Goal: Task Accomplishment & Management: Manage account settings

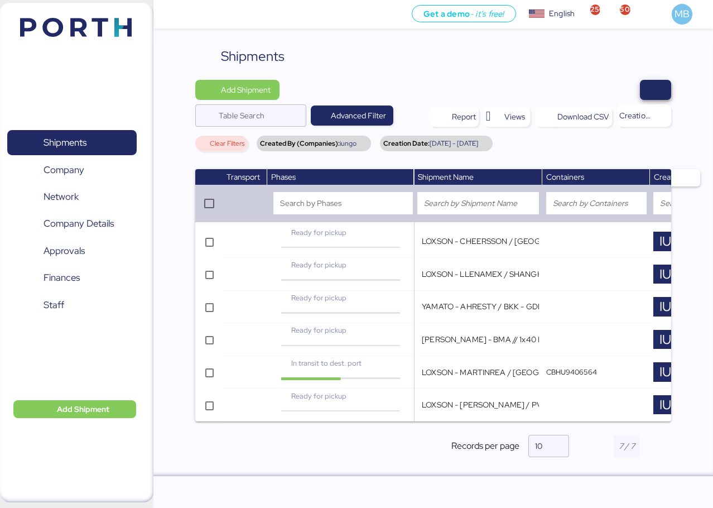
click at [658, 88] on span "button" at bounding box center [655, 90] width 13 height 16
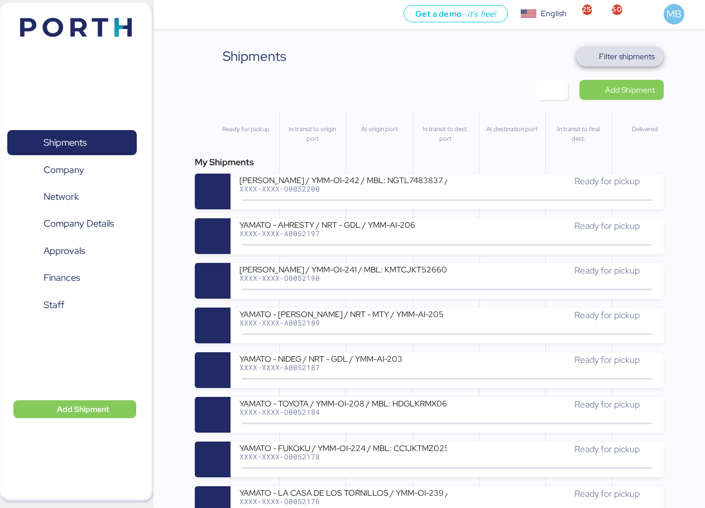
click at [639, 56] on span "Filter shipments" at bounding box center [627, 56] width 56 height 13
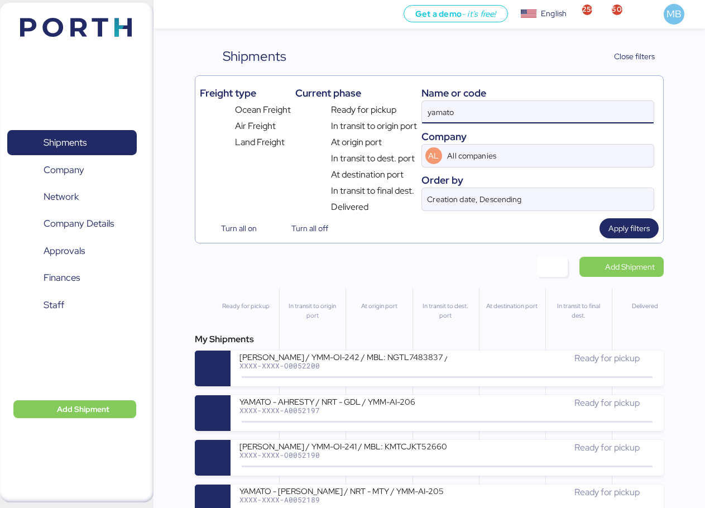
drag, startPoint x: 500, startPoint y: 113, endPoint x: 377, endPoint y: 99, distance: 124.6
click at [377, 99] on div "Freight type Ocean Freight Air Freight Land Freight Current phase Ready for pic…" at bounding box center [429, 146] width 459 height 133
click at [372, 404] on div "YAMATO - AHRESTY / NRT - GDL / YMM-AI-206" at bounding box center [343, 400] width 208 height 9
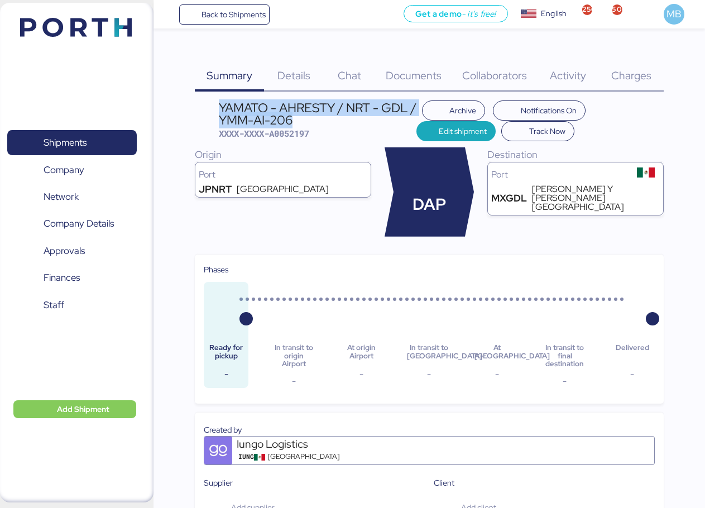
drag, startPoint x: 306, startPoint y: 124, endPoint x: 219, endPoint y: 110, distance: 87.6
click at [219, 110] on div "YAMATO - AHRESTY / NRT - GDL / YMM-AI-206" at bounding box center [317, 114] width 197 height 25
copy div "YAMATO - AHRESTY / NRT - GDL / YMM-AI-206"
click at [86, 138] on span "Shipments" at bounding box center [65, 142] width 43 height 16
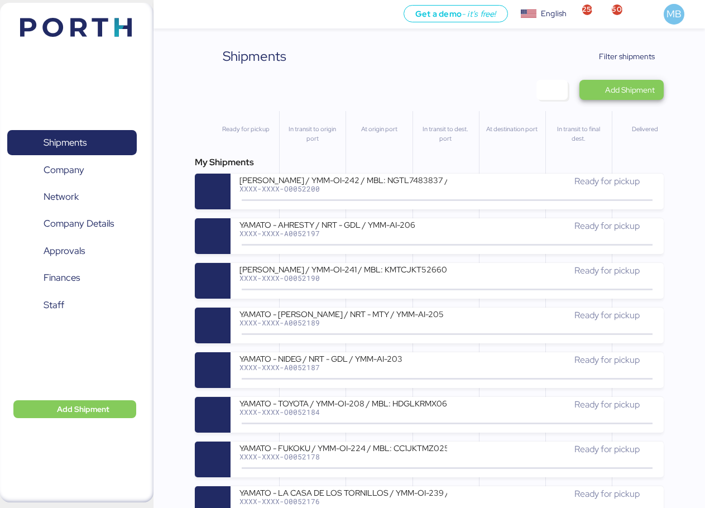
click at [625, 84] on span "Add Shipment" at bounding box center [630, 89] width 50 height 13
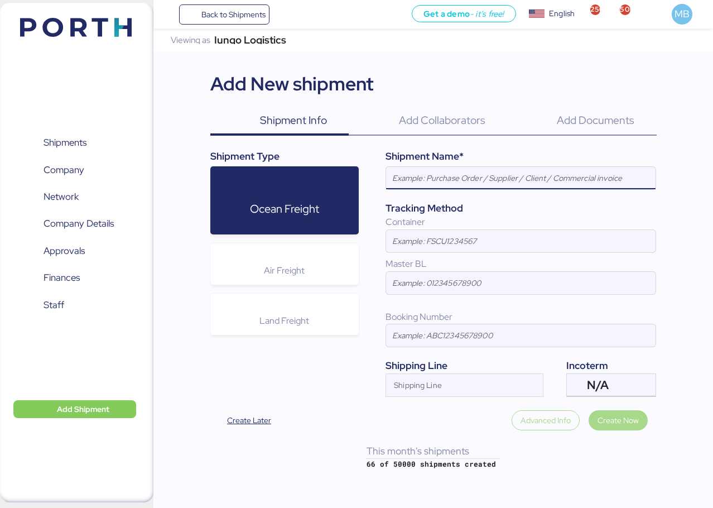
click at [329, 262] on div "Air Freight" at bounding box center [284, 263] width 149 height 41
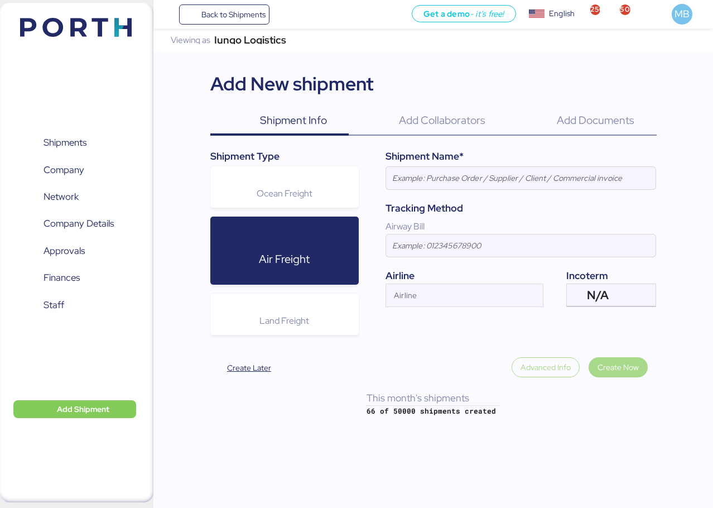
click at [496, 167] on input at bounding box center [520, 178] width 269 height 22
paste input "YAMATO - AHRESTY / NRT - GDL / YMM-AI-206"
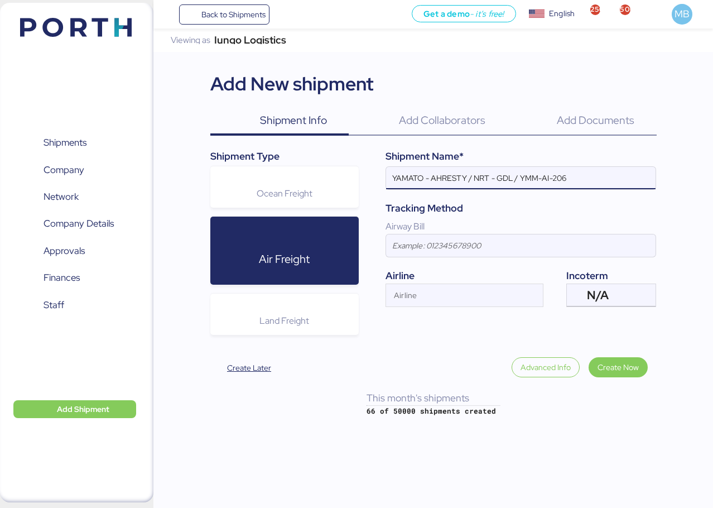
type input "YAMATO - AHRESTY / NRT - GDL / YMM-AI-206"
click at [631, 292] on div "N/A" at bounding box center [610, 295] width 46 height 22
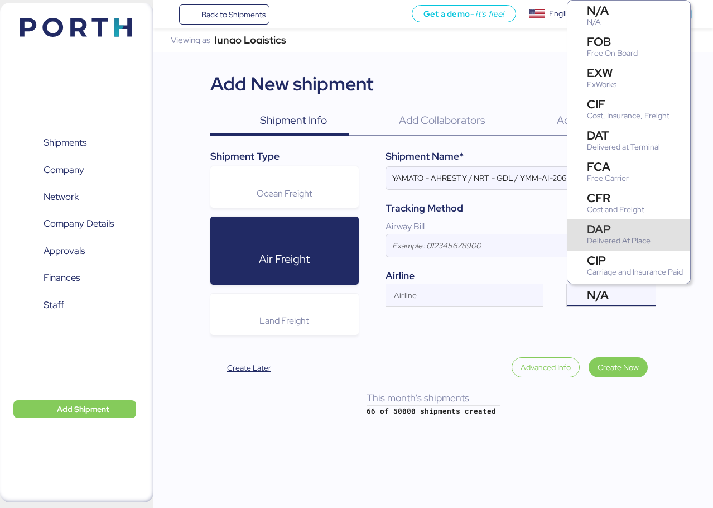
click at [628, 235] on div "Delivered At Place" at bounding box center [619, 241] width 64 height 12
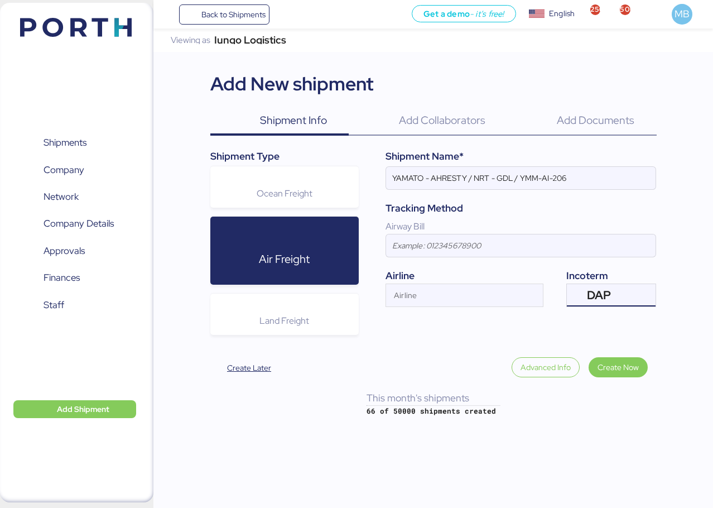
click at [451, 297] on input "Airline" at bounding box center [454, 298] width 137 height 13
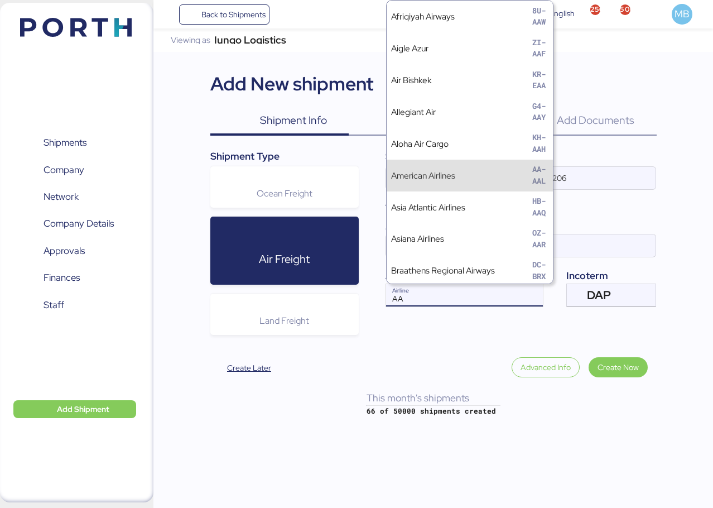
type input "AA"
click at [476, 170] on div "American Airlines AA-AAL" at bounding box center [470, 176] width 166 height 32
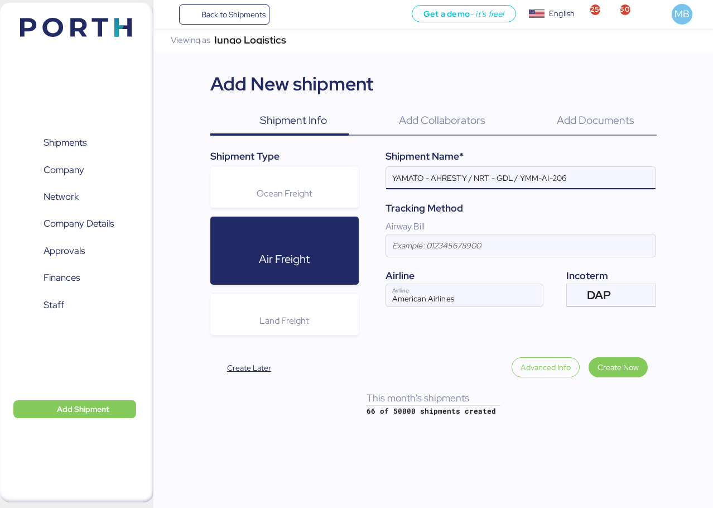
click at [443, 180] on input "YAMATO - AHRESTY / NRT - GDL / YMM-AI-206" at bounding box center [520, 178] width 269 height 22
paste input "NIDEG"
click at [562, 180] on input "YAMATO - NIDEG / NRT - GDL / YMM-AI-206" at bounding box center [520, 178] width 269 height 22
paste input "YMM-AI-208"
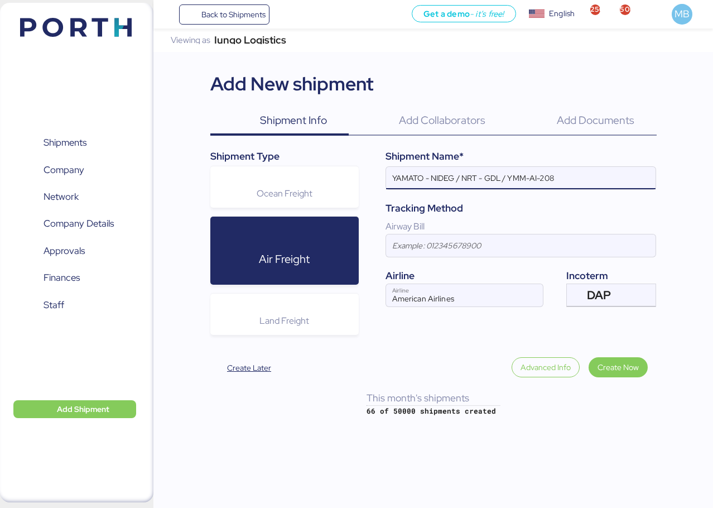
type input "YAMATO - NIDEG / NRT - GDL / YMM-AI-208"
click at [614, 361] on span "Create Now" at bounding box center [617, 366] width 41 height 13
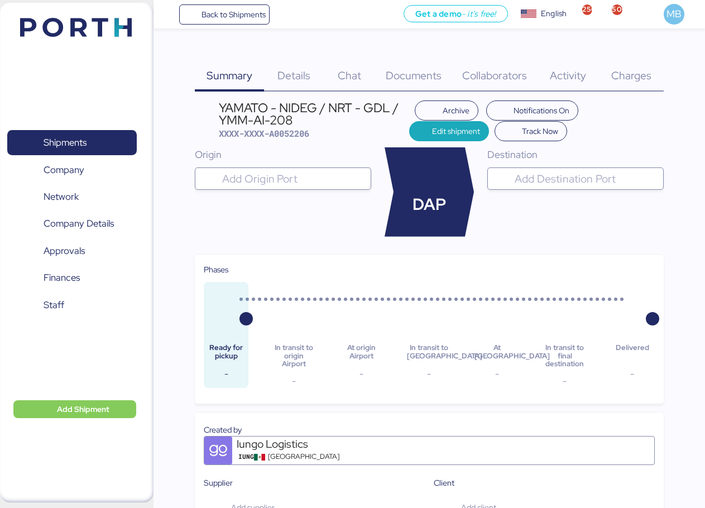
click at [291, 167] on div "Origin" at bounding box center [283, 191] width 176 height 89
click at [296, 181] on input "search" at bounding box center [293, 178] width 146 height 13
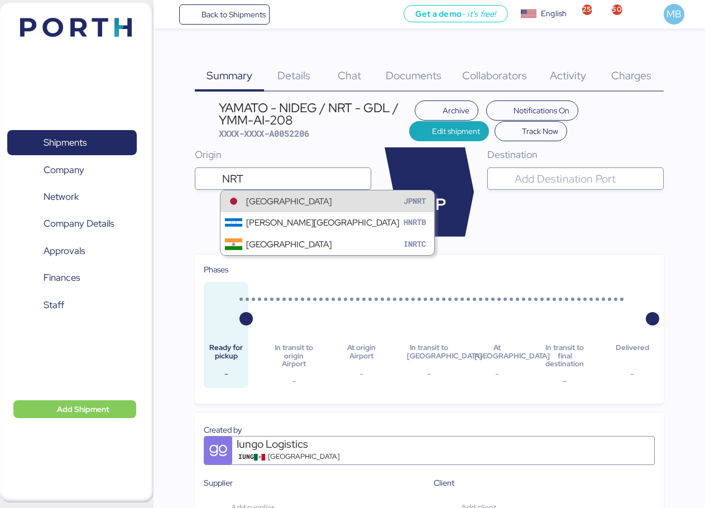
type input "NRT"
click at [296, 201] on div "[GEOGRAPHIC_DATA]" at bounding box center [288, 201] width 85 height 13
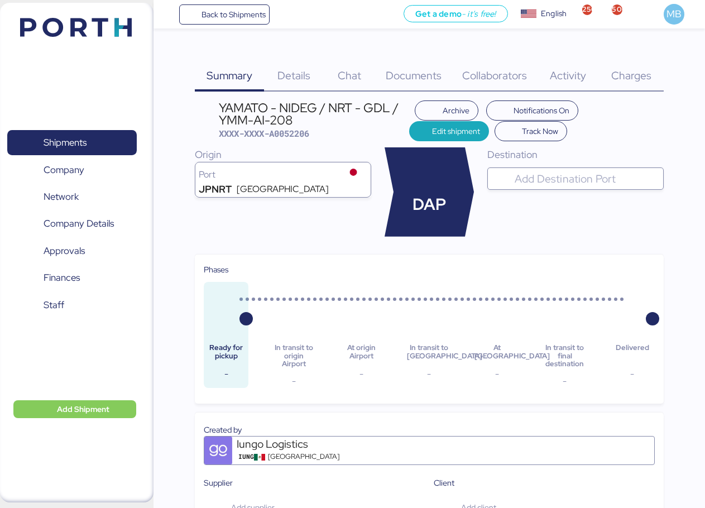
click at [564, 180] on input "search" at bounding box center [585, 178] width 146 height 13
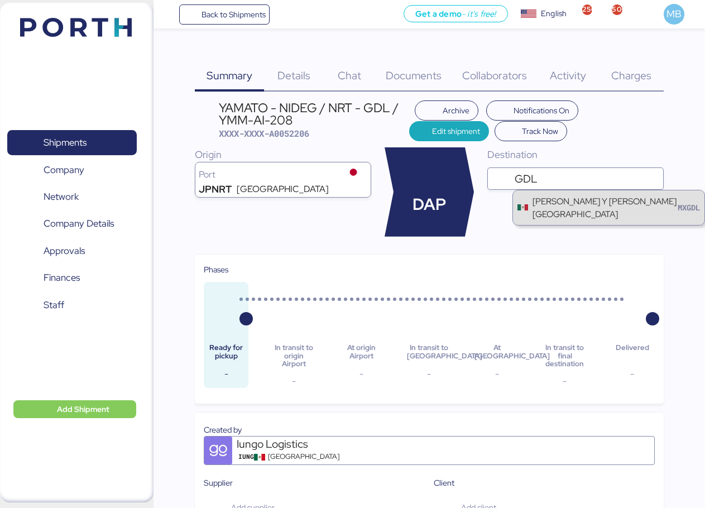
type input "GDL"
click at [592, 218] on div "[PERSON_NAME] Y [PERSON_NAME][GEOGRAPHIC_DATA]" at bounding box center [604, 208] width 145 height 26
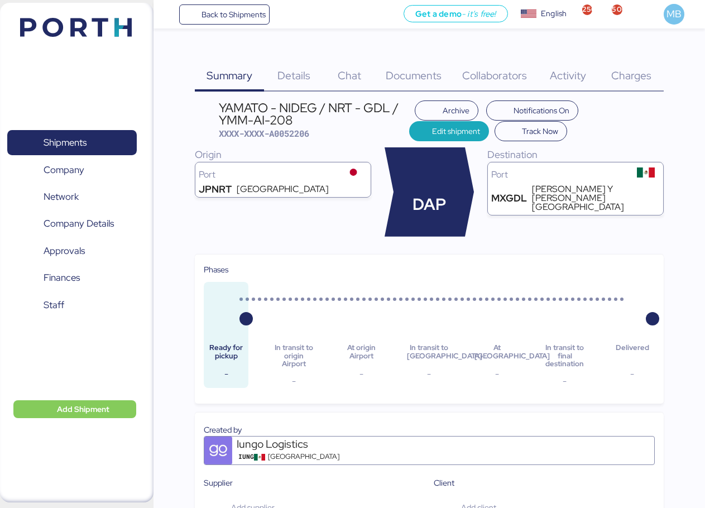
click at [303, 74] on span "Details" at bounding box center [293, 75] width 33 height 15
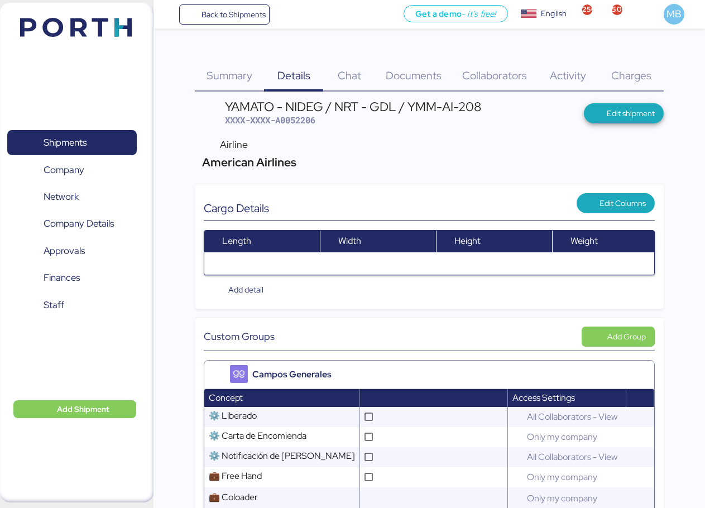
click at [625, 117] on span "Edit shipment" at bounding box center [630, 113] width 48 height 13
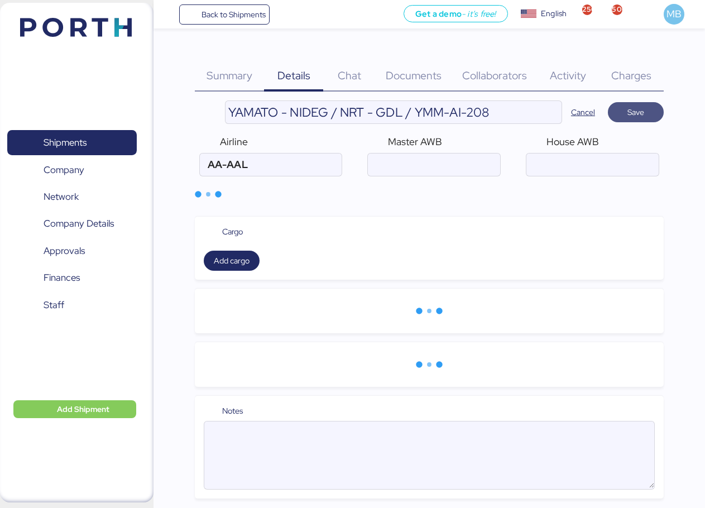
type input "American Airlines"
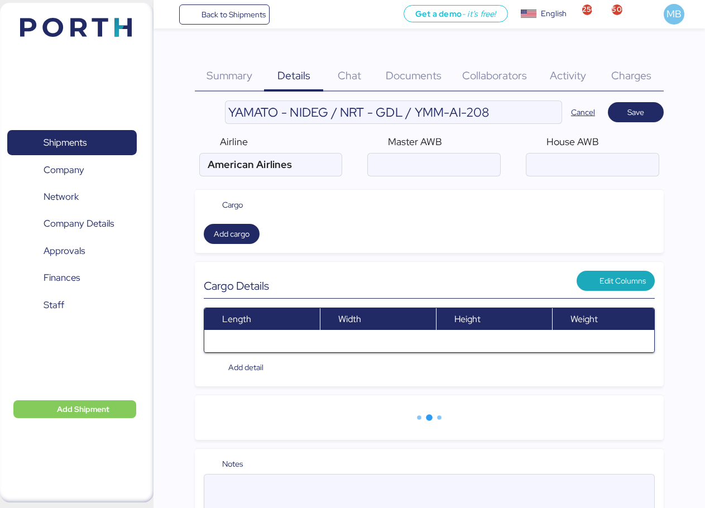
click at [585, 162] on input "air" at bounding box center [592, 164] width 132 height 22
paste input "YTJ61010814"
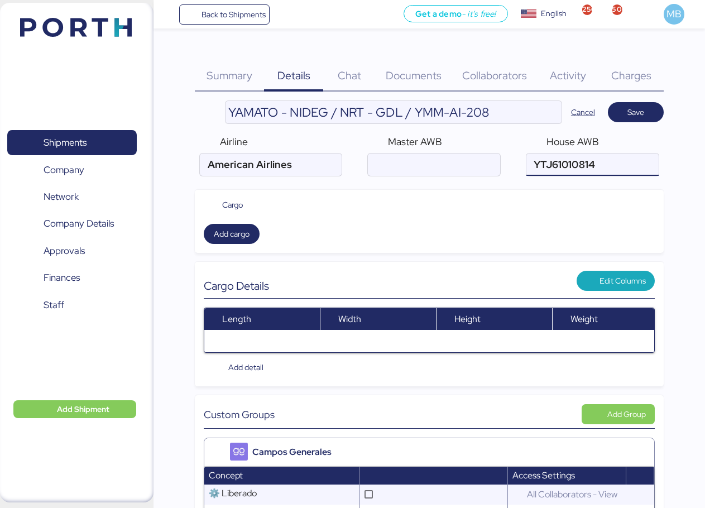
type input "YTJ61010814"
click at [436, 165] on input "air" at bounding box center [434, 164] width 132 height 22
paste input "001-15232055"
type input "001-15232055"
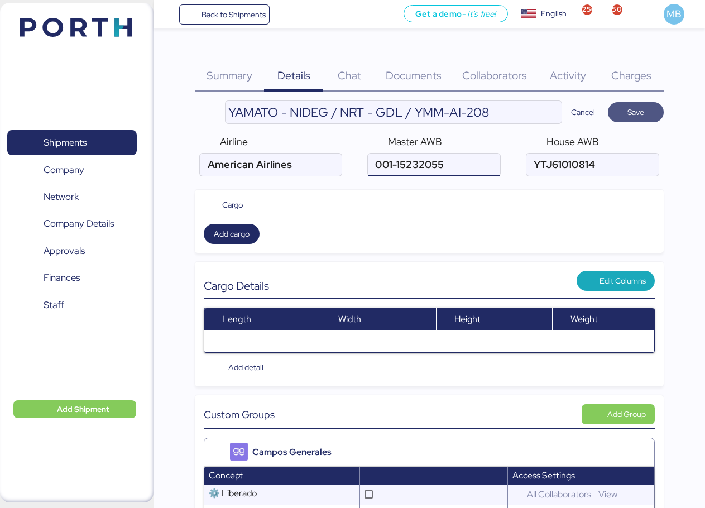
click at [650, 111] on span "Save" at bounding box center [635, 112] width 38 height 16
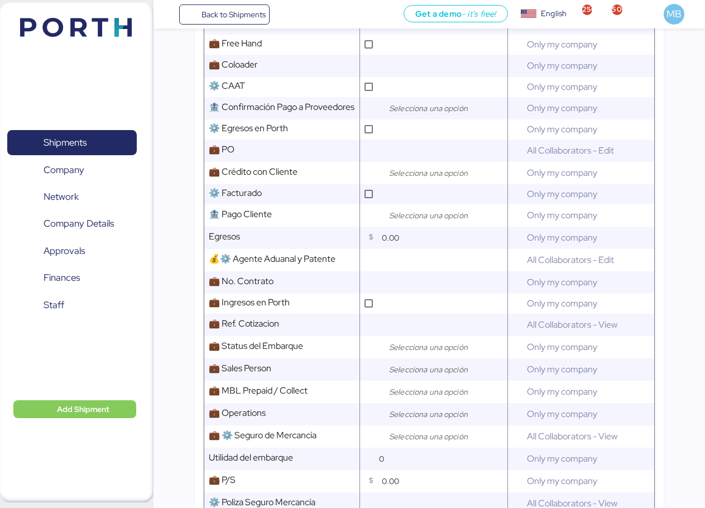
scroll to position [446, 0]
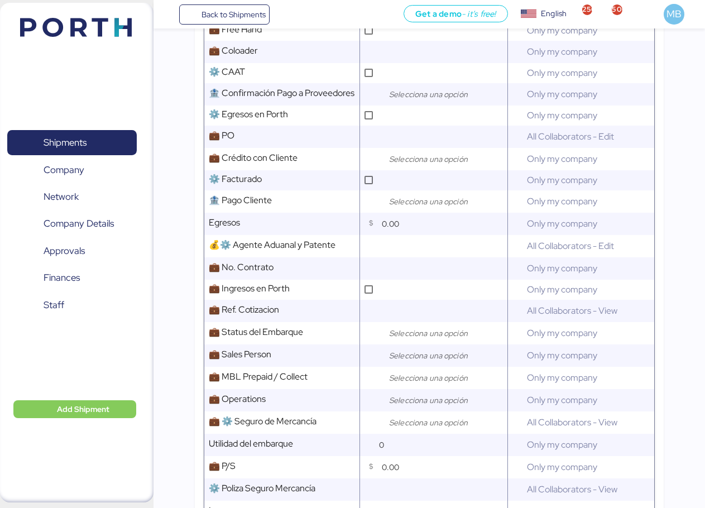
click at [408, 166] on input "search" at bounding box center [445, 158] width 117 height 13
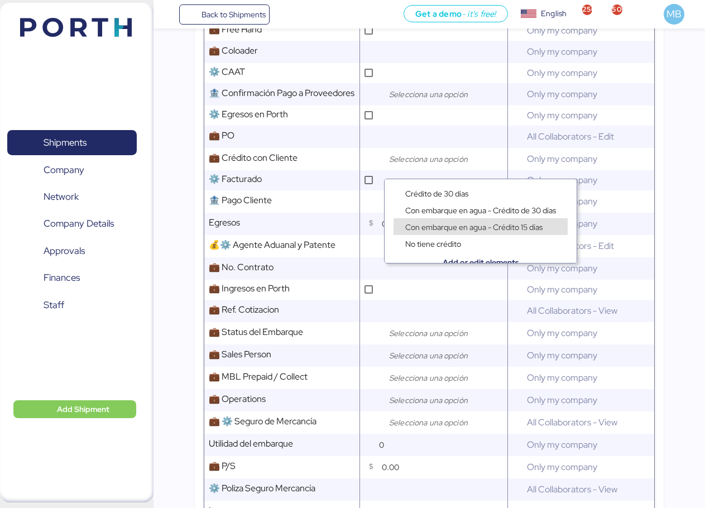
click at [460, 225] on span "Con embarque en agua - Crédito 15 días" at bounding box center [473, 227] width 137 height 10
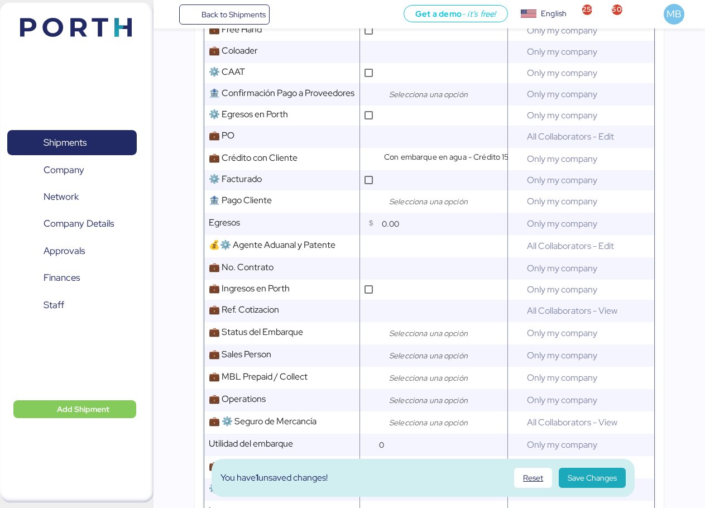
click at [425, 340] on input "search" at bounding box center [445, 332] width 117 height 13
click at [423, 362] on div "Open" at bounding box center [414, 366] width 25 height 11
click at [420, 358] on input "search" at bounding box center [445, 355] width 117 height 13
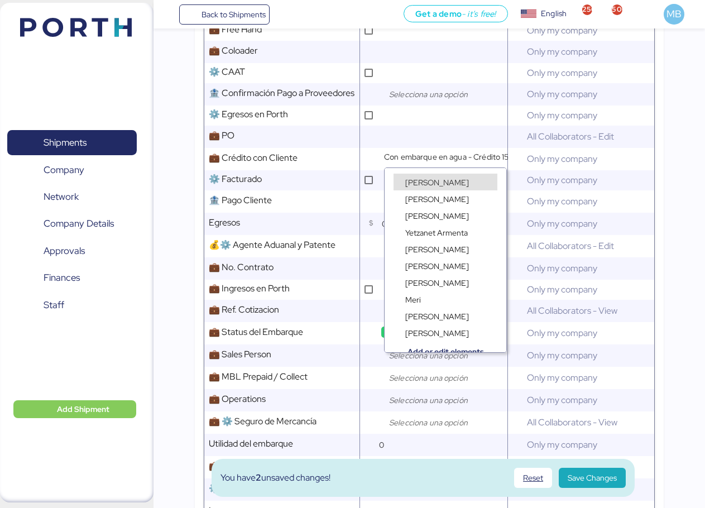
click at [437, 181] on span "[PERSON_NAME]" at bounding box center [437, 182] width 64 height 10
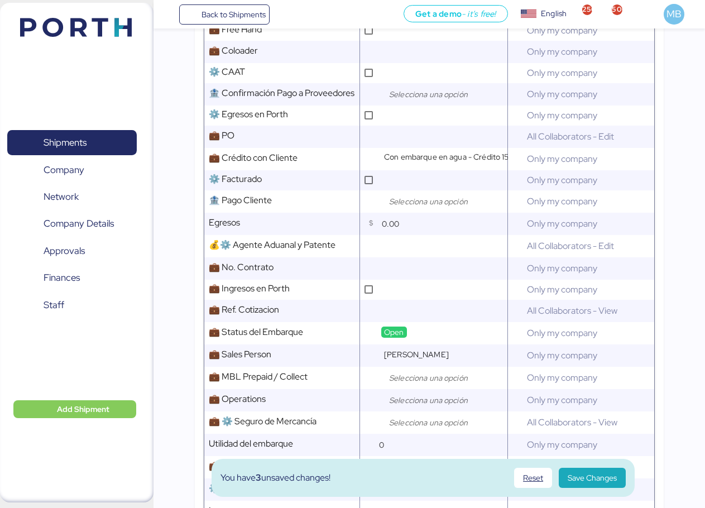
click at [423, 384] on input "search" at bounding box center [445, 377] width 117 height 13
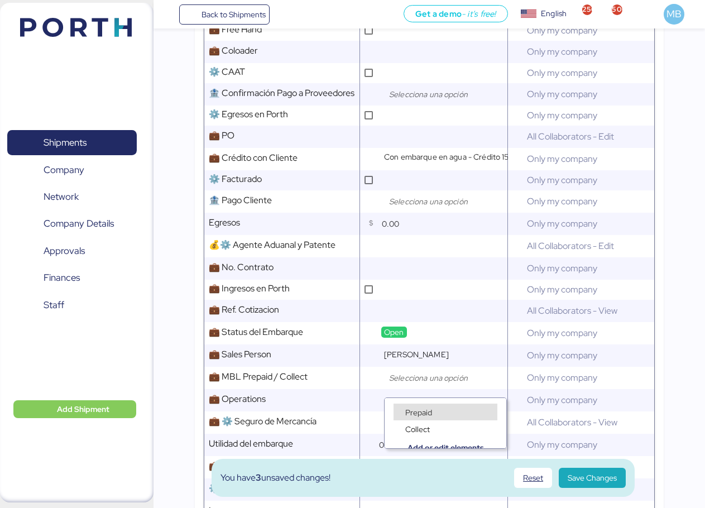
click at [428, 415] on div "Collect" at bounding box center [445, 422] width 122 height 17
click at [422, 408] on span "Prepaid" at bounding box center [418, 412] width 27 height 10
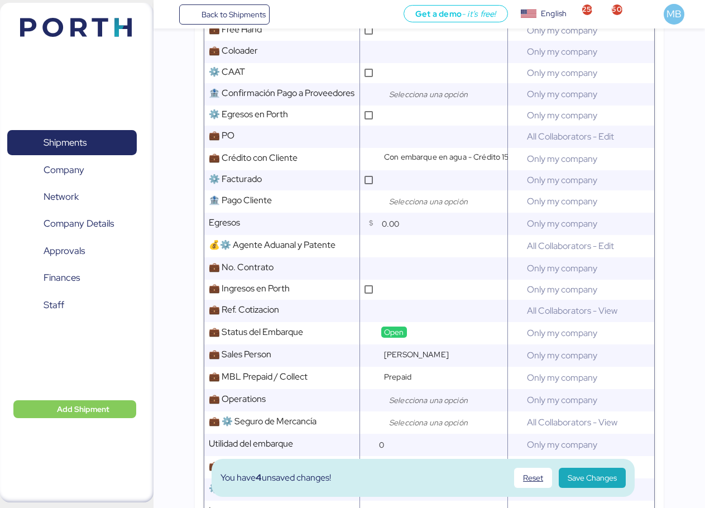
click at [427, 407] on input "search" at bounding box center [445, 399] width 117 height 13
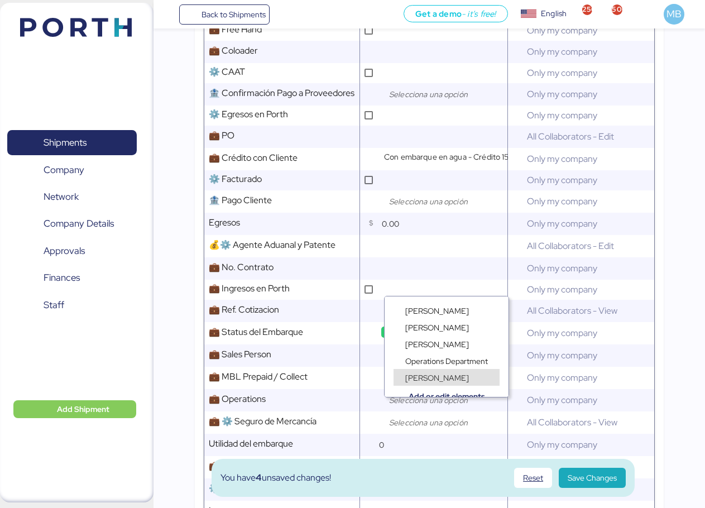
click at [441, 379] on span "[PERSON_NAME]" at bounding box center [437, 378] width 64 height 10
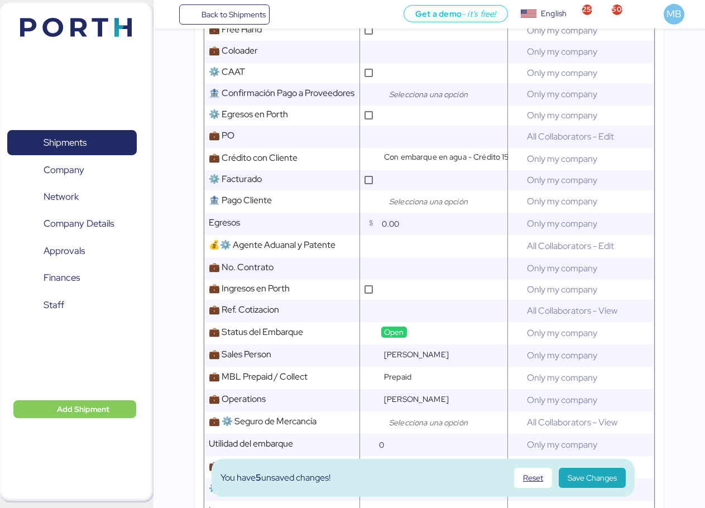
click at [419, 425] on input "search" at bounding box center [445, 422] width 117 height 13
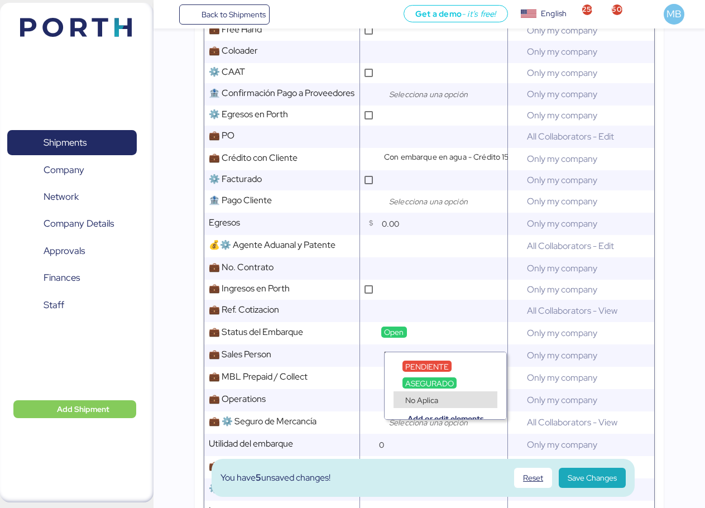
click at [443, 397] on div "No Aplica" at bounding box center [445, 399] width 104 height 17
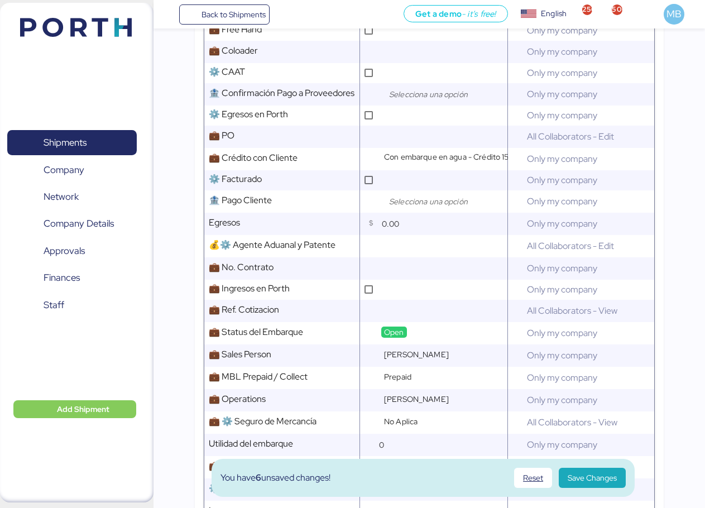
click at [585, 491] on div "You have 6 unsaved changes! Reset Save Changes" at bounding box center [422, 478] width 423 height 38
click at [587, 481] on span "Save Changes" at bounding box center [591, 477] width 49 height 13
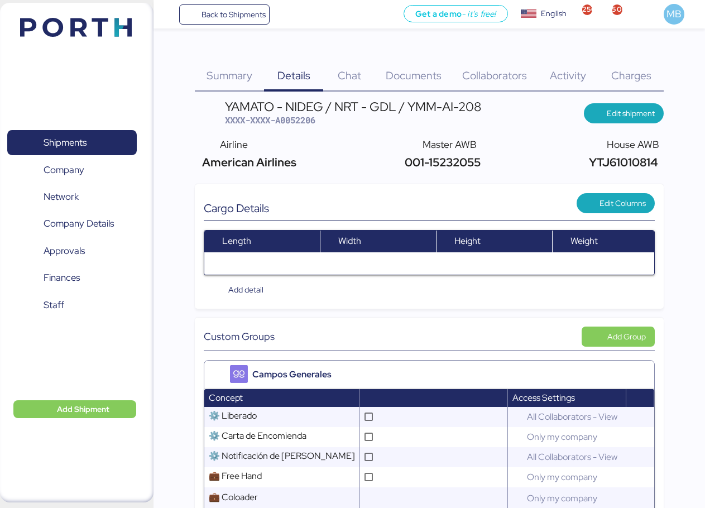
click at [430, 73] on span "Documents" at bounding box center [413, 75] width 56 height 15
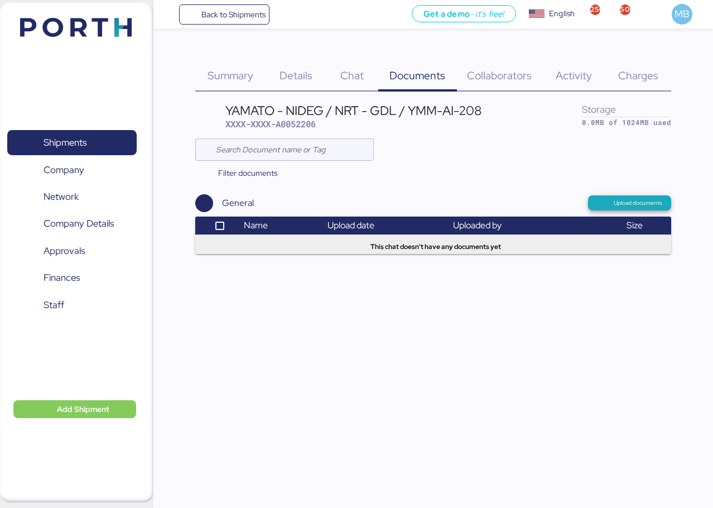
click at [631, 200] on span "Upload documents" at bounding box center [638, 203] width 49 height 10
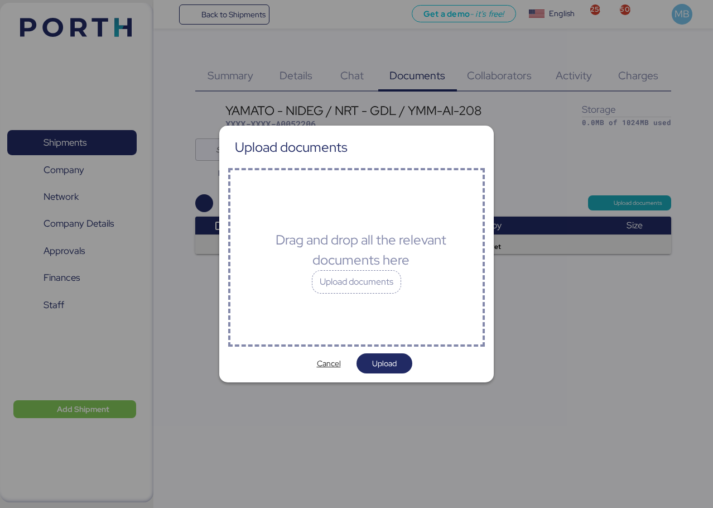
click at [390, 287] on div "Upload documents" at bounding box center [356, 281] width 89 height 23
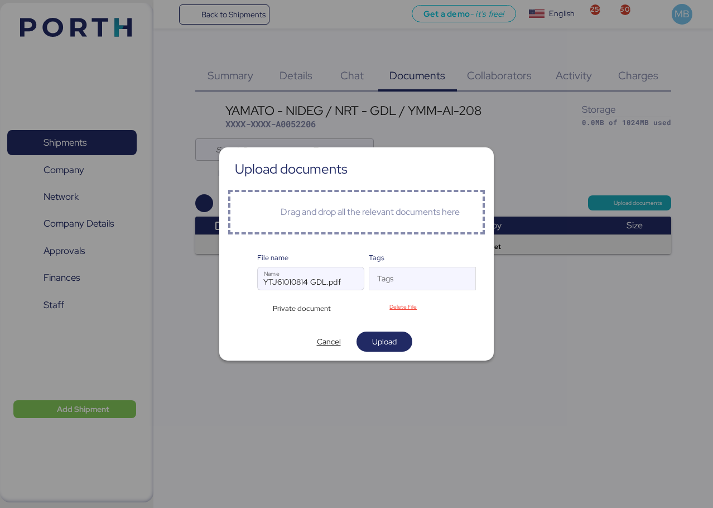
click at [395, 335] on span "Upload" at bounding box center [384, 341] width 25 height 13
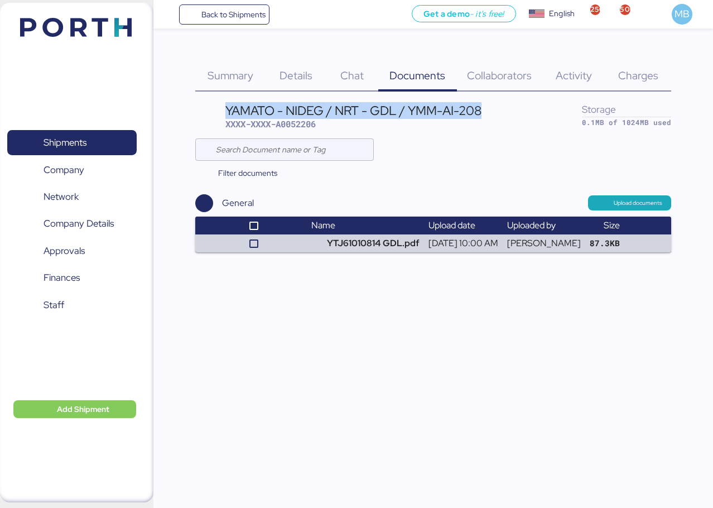
drag, startPoint x: 482, startPoint y: 112, endPoint x: 226, endPoint y: 107, distance: 256.1
click at [226, 107] on div "YAMATO - NIDEG / NRT - GDL / YMM-AI-208" at bounding box center [353, 110] width 256 height 12
copy div "YAMATO - NIDEG / NRT - GDL / YMM-AI-208"
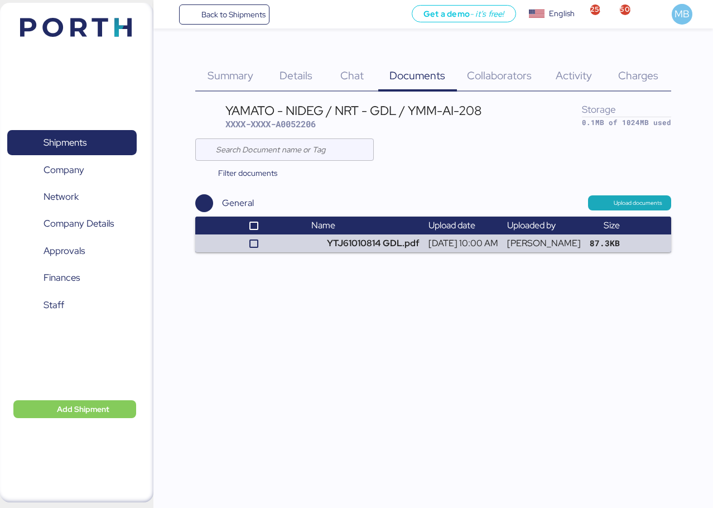
click at [301, 78] on span "Details" at bounding box center [295, 75] width 33 height 15
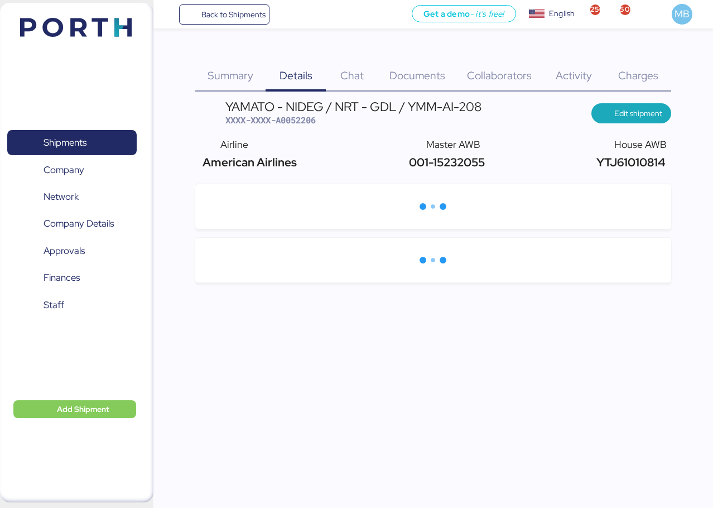
click at [609, 161] on span "YTJ61010814" at bounding box center [630, 162] width 72 height 15
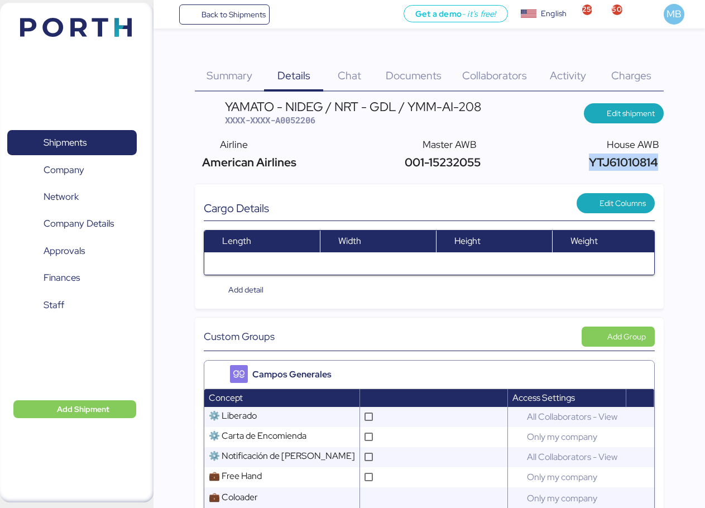
copy span "YTJ61010814"
drag, startPoint x: 405, startPoint y: 163, endPoint x: 489, endPoint y: 161, distance: 83.7
click at [489, 161] on div "Airline American Airlines Master AWB 001-15232055 House AWB YTJ61010814" at bounding box center [429, 154] width 469 height 42
copy span "001-15232055"
click at [301, 120] on span "XXXX-XXXX-A0052206" at bounding box center [270, 119] width 90 height 11
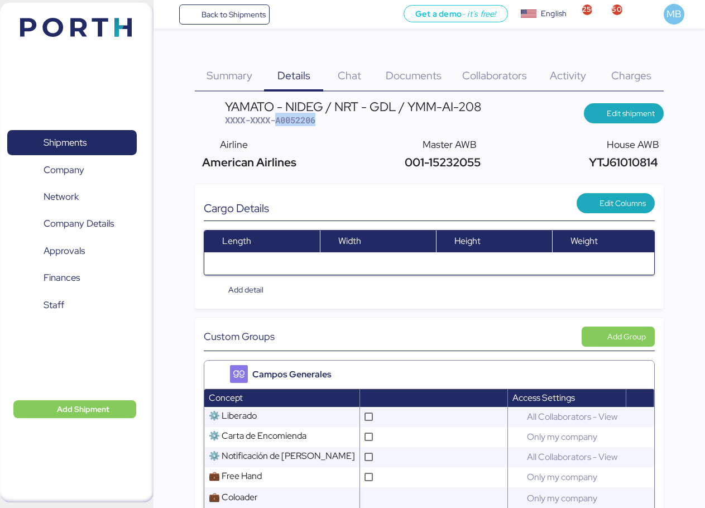
click at [301, 120] on span "XXXX-XXXX-A0052206" at bounding box center [270, 119] width 90 height 11
copy span "A0052206"
click at [289, 120] on span "XXXX-XXXX-A0052206" at bounding box center [270, 119] width 90 height 11
click at [81, 137] on span "Shipments" at bounding box center [65, 142] width 43 height 16
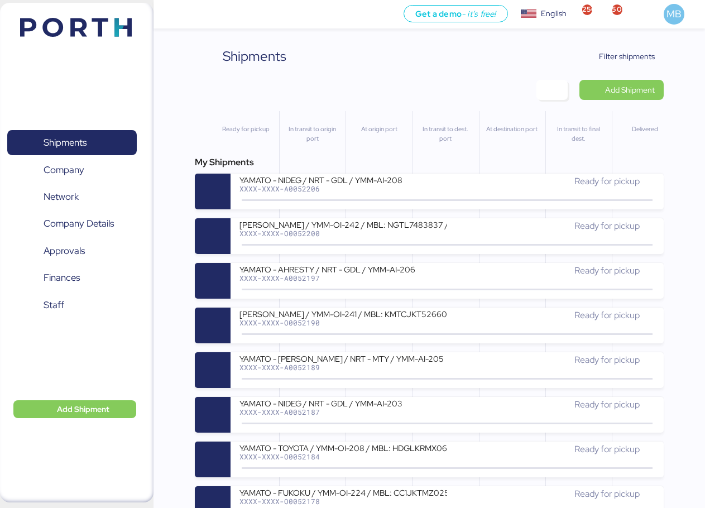
click at [638, 57] on span "Filter shipments" at bounding box center [627, 56] width 56 height 13
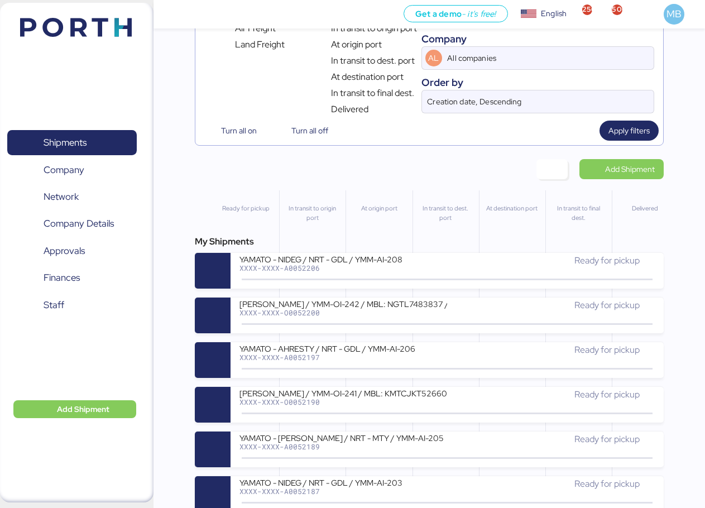
scroll to position [112, 0]
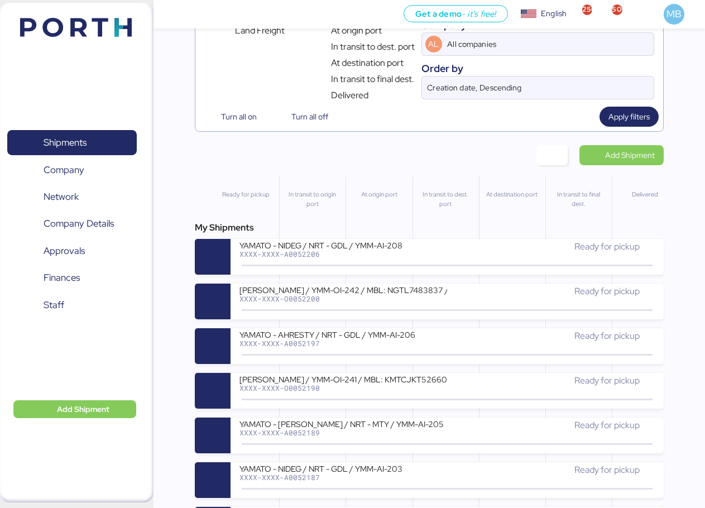
click at [382, 294] on div "[PERSON_NAME] / YMM-OI-242 / MBL: NGTL7483837 / HBL: YTJNUM100149 / LCL" at bounding box center [343, 289] width 208 height 9
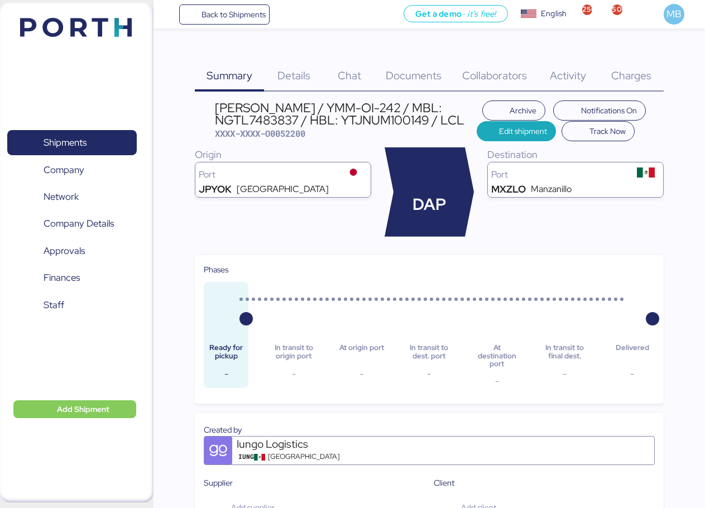
drag, startPoint x: 461, startPoint y: 123, endPoint x: 212, endPoint y: 110, distance: 249.1
click at [212, 110] on header "[PERSON_NAME] / YMM-OI-242 / MBL: NGTL7483837 / HBL: YTJNUM100149 / LCL XXXX-XX…" at bounding box center [429, 120] width 469 height 41
copy div "[PERSON_NAME] / YMM-OI-242 / MBL: NGTL7483837 / HBL: YTJNUM100149 / LCL"
click at [208, 16] on span "Back to Shipments" at bounding box center [233, 14] width 64 height 13
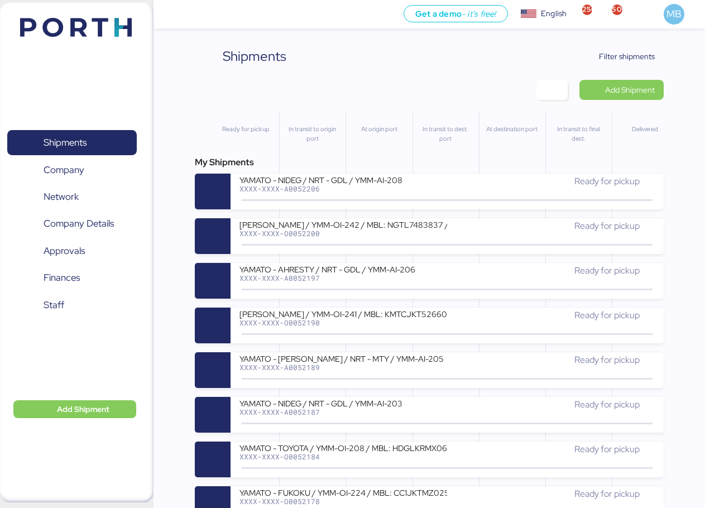
click at [375, 325] on div "XXXX-XXXX-O0052190" at bounding box center [343, 323] width 208 height 8
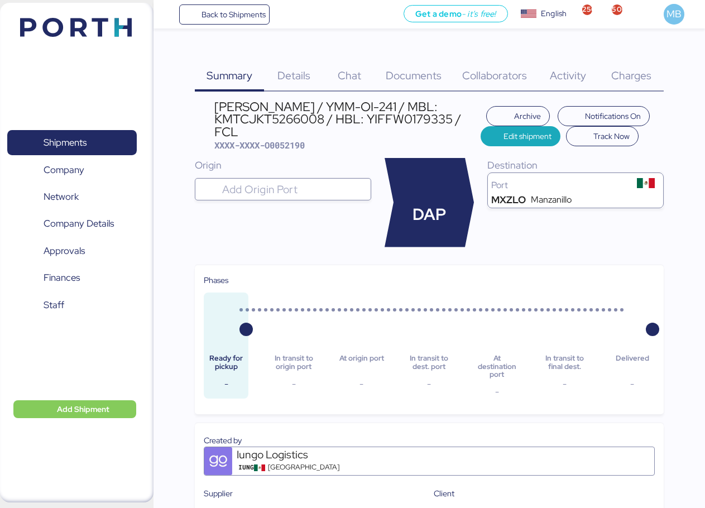
drag, startPoint x: 249, startPoint y: 132, endPoint x: 213, endPoint y: 108, distance: 43.5
click at [213, 108] on header "YAMATO - SUZUKI / YMM-OI-241 / MBL: KMTCJKT5266008 / HBL: YIFFW0179335 / FCL XX…" at bounding box center [429, 125] width 469 height 51
copy div "[PERSON_NAME] / YMM-OI-241 / MBL: KMTCJKT5266008 / HBL: YIFFW0179335 / FCL"
click at [119, 142] on span "Shipments" at bounding box center [72, 142] width 120 height 16
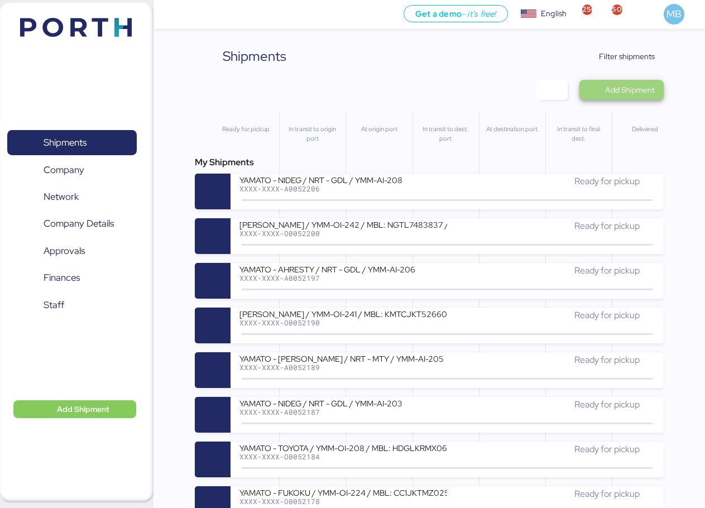
click at [645, 95] on span "Add Shipment" at bounding box center [630, 89] width 50 height 13
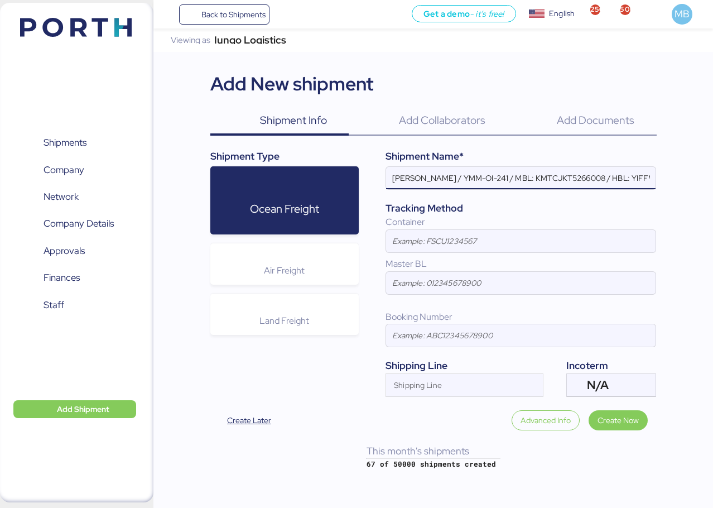
scroll to position [0, 62]
type input "[PERSON_NAME] / YMM-OI-241 / MBL: KMTCJKT5266008 / HBL: YIFFW0179335 / FCL"
click at [635, 387] on div at bounding box center [644, 385] width 23 height 22
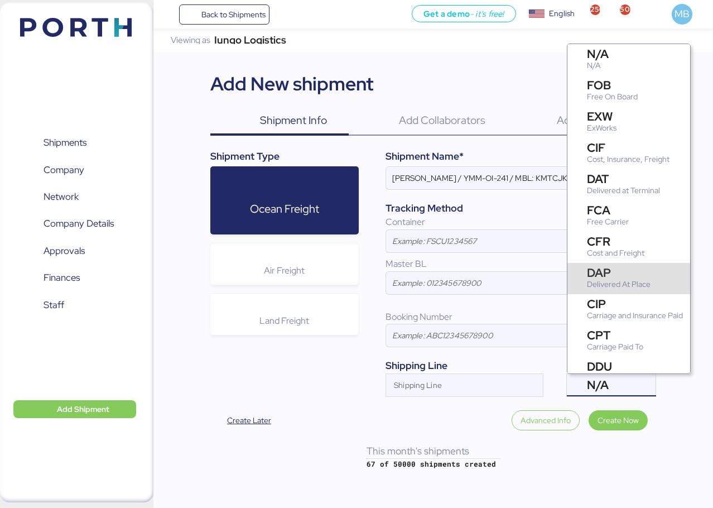
click at [640, 277] on div "DAP" at bounding box center [619, 273] width 64 height 12
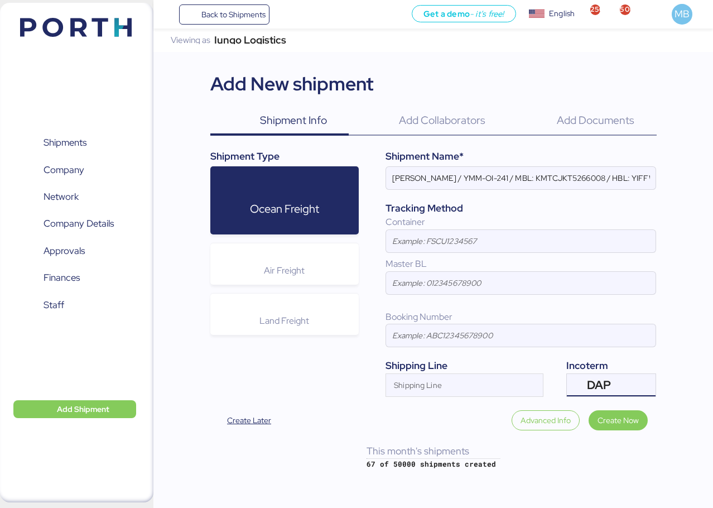
click at [433, 377] on div "Shipping Line" at bounding box center [454, 385] width 137 height 22
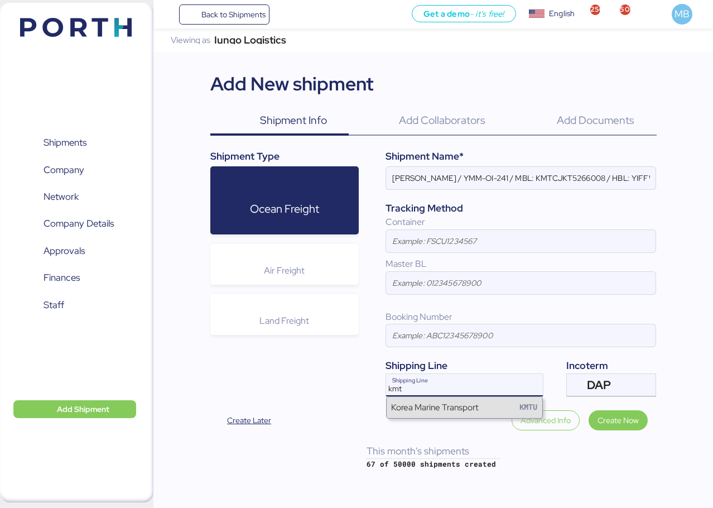
type input "kmt"
click at [437, 409] on div "Korea Marine Transport" at bounding box center [435, 407] width 88 height 13
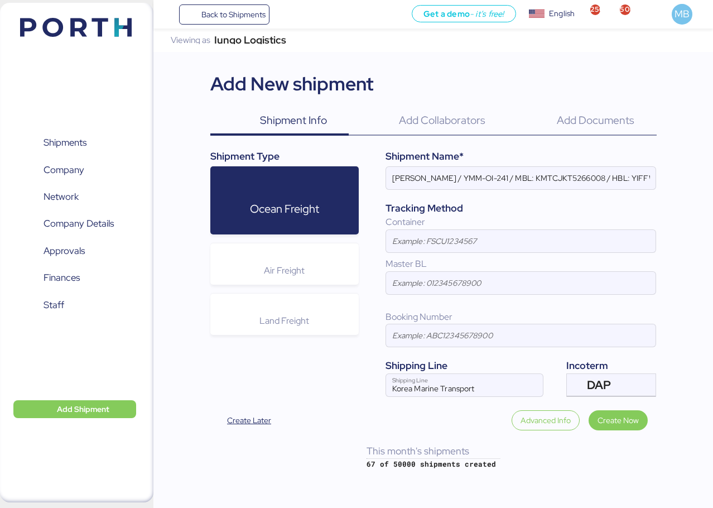
click at [642, 177] on input "[PERSON_NAME] / YMM-OI-241 / MBL: KMTCJKT5266008 / HBL: YIFFW0179335 / FCL" at bounding box center [520, 178] width 269 height 22
paste input "YIFFW0182595"
click at [558, 177] on input "[PERSON_NAME] / YMM-OI-241 / MBL: KMTCJKT5266008 / HBL: YIFFW0182595 / FCL" at bounding box center [520, 178] width 269 height 22
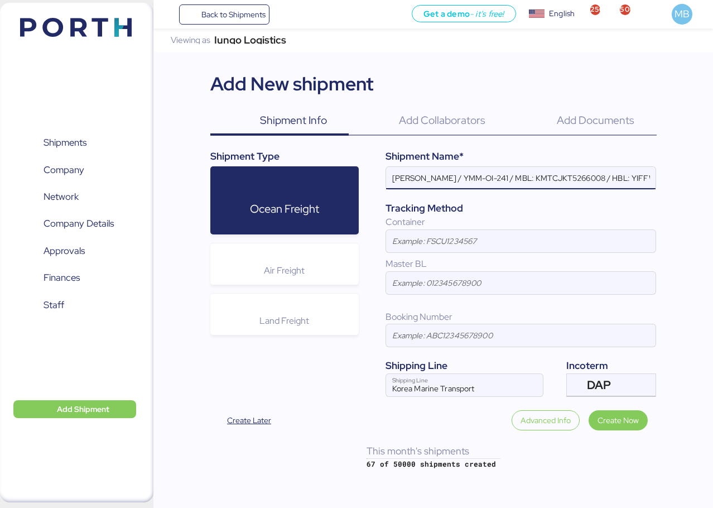
click at [558, 177] on input "[PERSON_NAME] / YMM-OI-241 / MBL: KMTCJKT5266008 / HBL: YIFFW0182595 / FCL" at bounding box center [520, 178] width 269 height 22
paste input "KMTCJKT5262576"
click at [503, 177] on input "YAMATO - SUZUKI / YMM-OI-241 / MBL: KMTCJKT5262576 / HBL: YIFFW0182595 / FCL" at bounding box center [520, 178] width 269 height 22
paste input "YMM-OI-245"
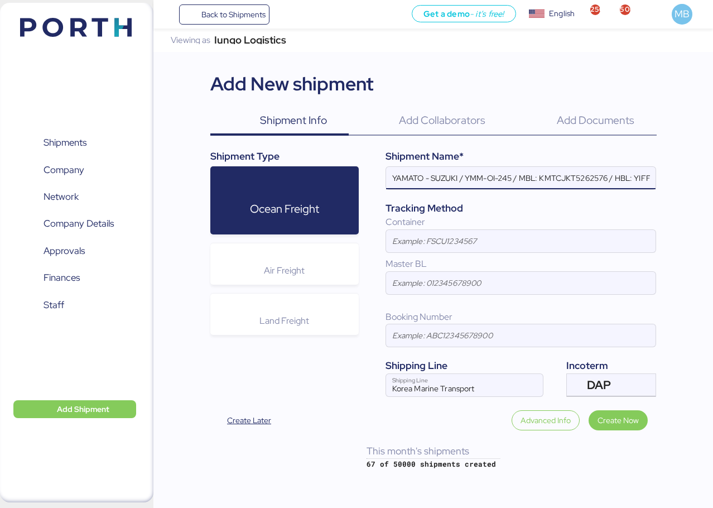
type input "YAMATO - SUZUKI / YMM-OI-245 / MBL: KMTCJKT5262576 / HBL: YIFFW0182595 / FCL"
click at [460, 240] on input at bounding box center [520, 241] width 269 height 22
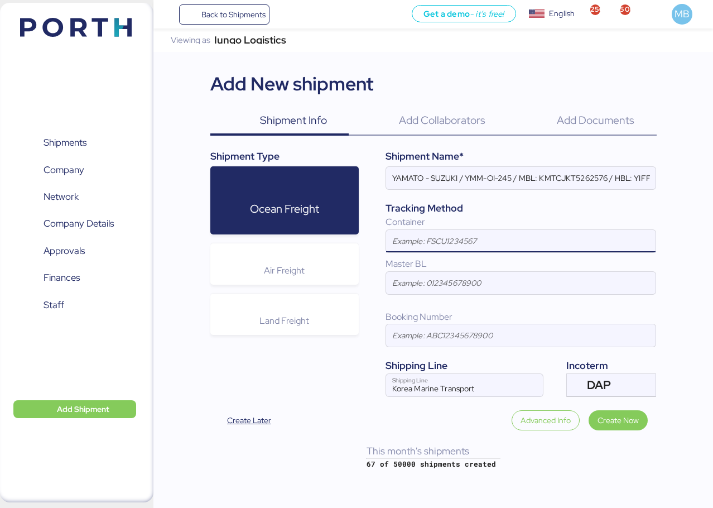
paste input "FFAU3995690"
type input "FFAU3995690"
click at [632, 419] on span "Create Now" at bounding box center [617, 419] width 41 height 13
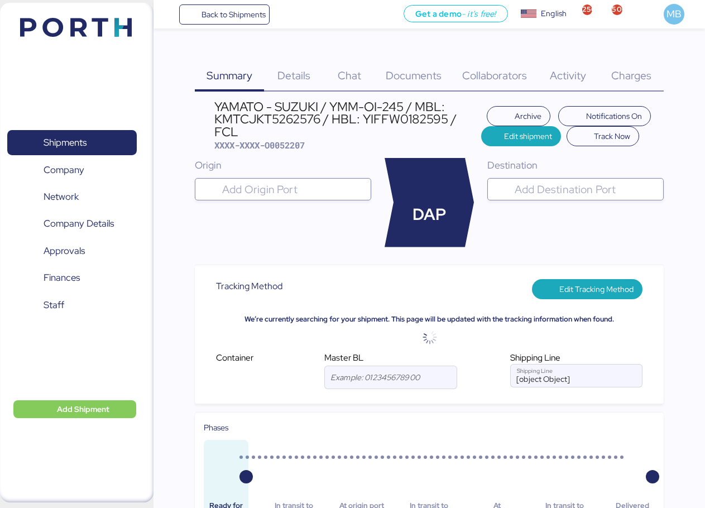
click at [512, 199] on div at bounding box center [585, 189] width 146 height 22
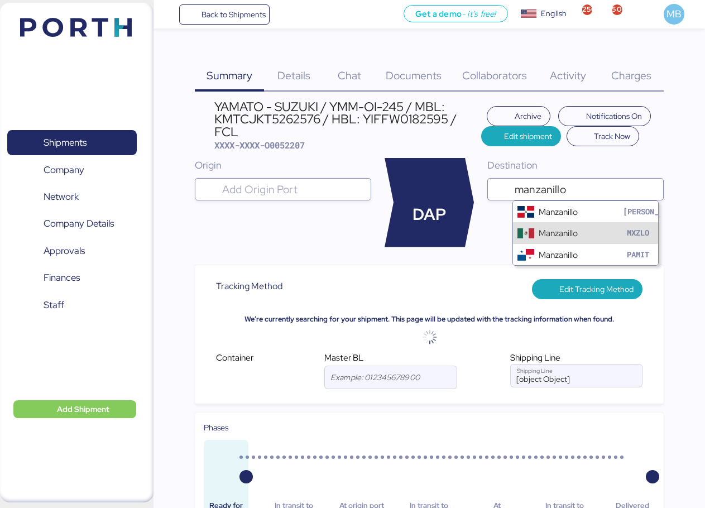
type input "manzanillo"
click at [570, 224] on div "Manzanillo MXZLO" at bounding box center [585, 232] width 145 height 21
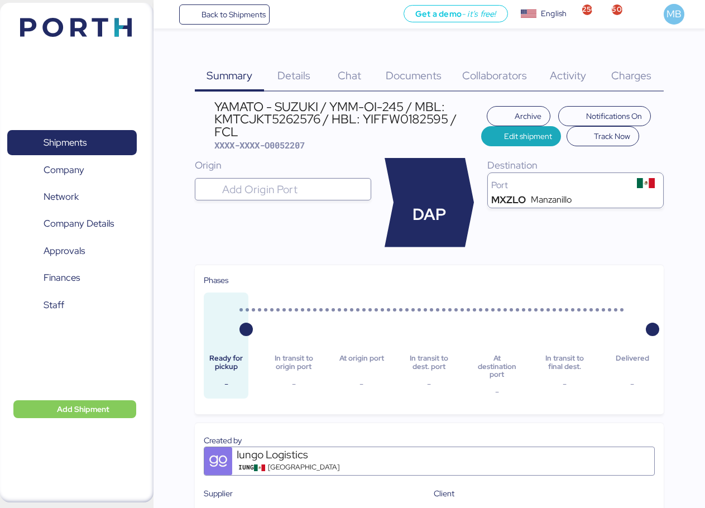
click at [295, 74] on span "Details" at bounding box center [293, 75] width 33 height 15
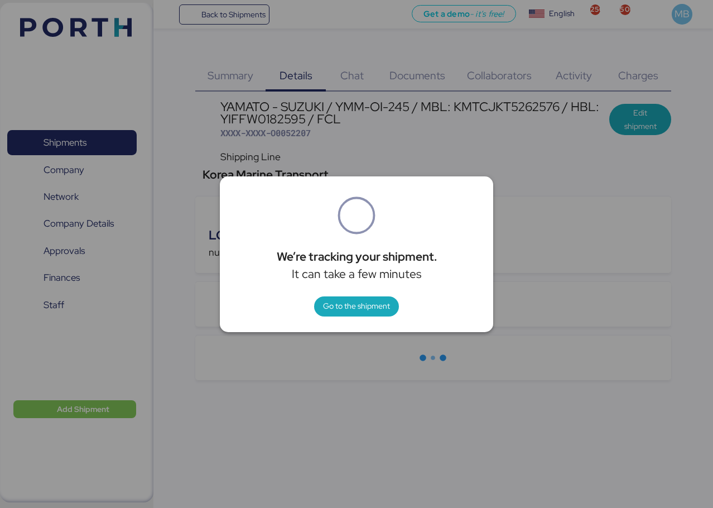
click at [362, 302] on span "Go to the shipment" at bounding box center [356, 305] width 67 height 13
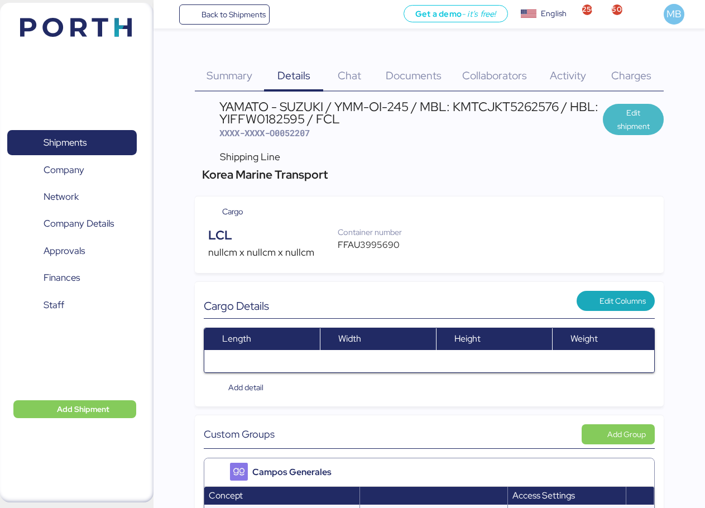
click at [635, 129] on span "Edit shipment" at bounding box center [632, 119] width 43 height 27
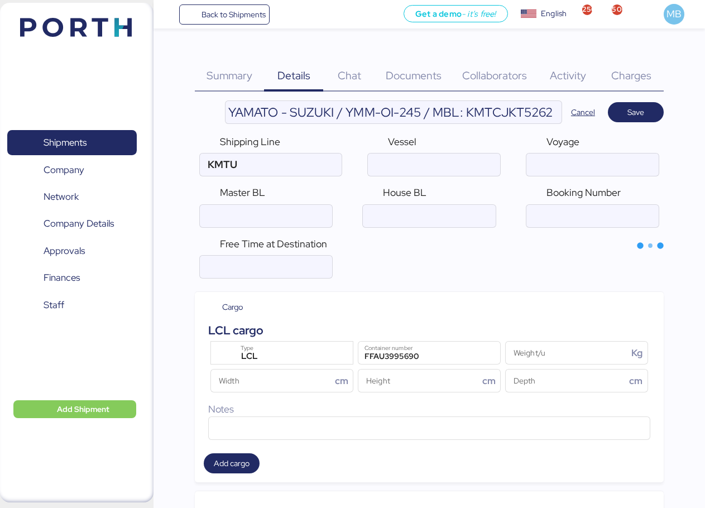
type input "Korea Marine Transport"
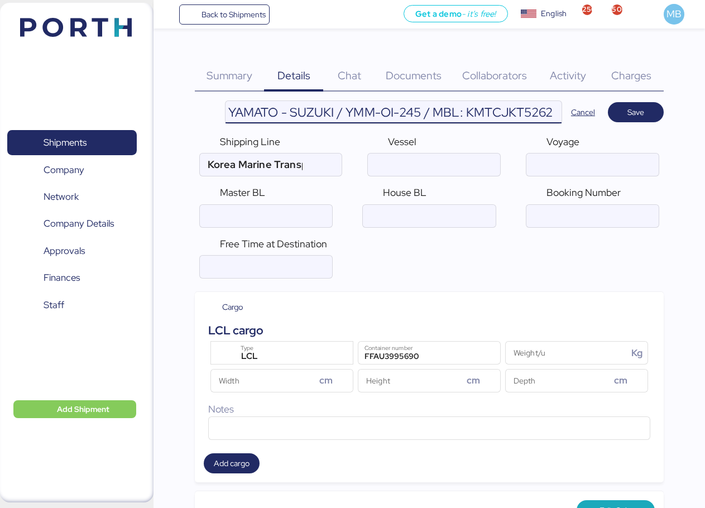
click at [500, 113] on input "YAMATO - SUZUKI / YMM-OI-245 / MBL: KMTCJKT5262576 / HBL: YIFFW0182595 / FCL" at bounding box center [393, 112] width 336 height 22
click at [253, 207] on input "ocean" at bounding box center [266, 216] width 132 height 22
paste input "KMTCJKT5262576"
type input "KMTCJKT5262576"
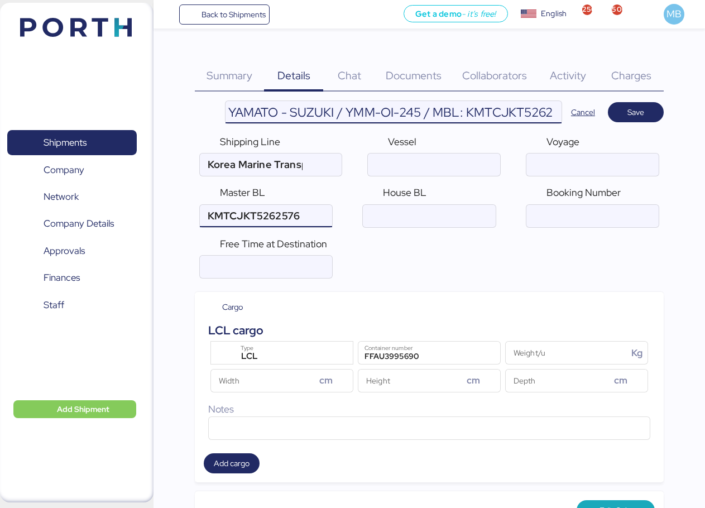
click at [447, 112] on input "YAMATO - SUZUKI / YMM-OI-245 / MBL: KMTCJKT5262576 / HBL: YIFFW0182595 / FCL" at bounding box center [393, 112] width 336 height 22
click at [476, 113] on input "YAMATO - SUZUKI / YMM-OI-245 / MBL: KMTCJKT5262576 / HBL: YIFFW0182595 / FCL" at bounding box center [393, 112] width 336 height 22
click at [447, 215] on input "ocean" at bounding box center [429, 216] width 132 height 22
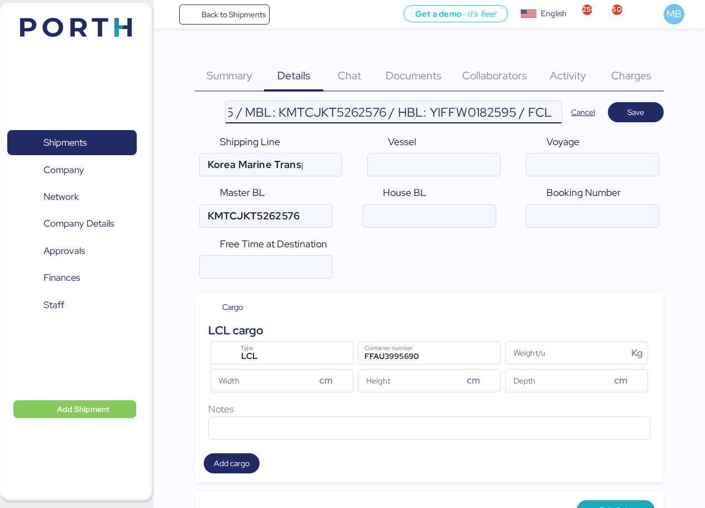
scroll to position [0, 0]
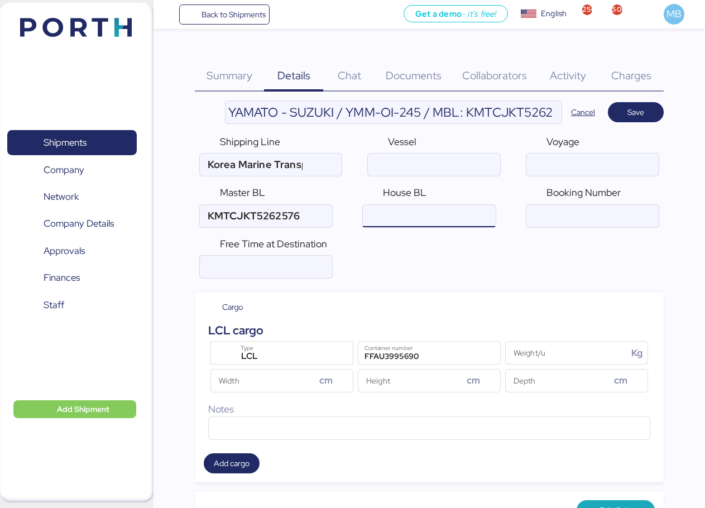
paste input "YIFFW0182595"
type input "YIFFW0182595"
click at [252, 351] on span "LCL" at bounding box center [249, 356] width 17 height 10
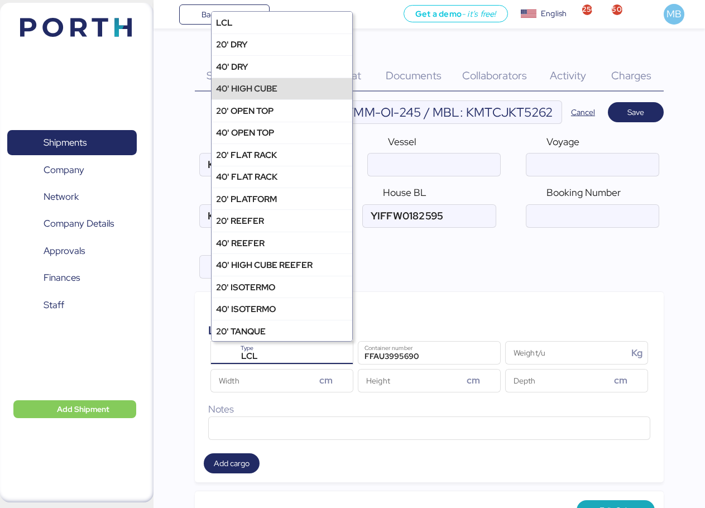
click at [280, 91] on div "40' HIGH CUBE" at bounding box center [281, 89] width 141 height 22
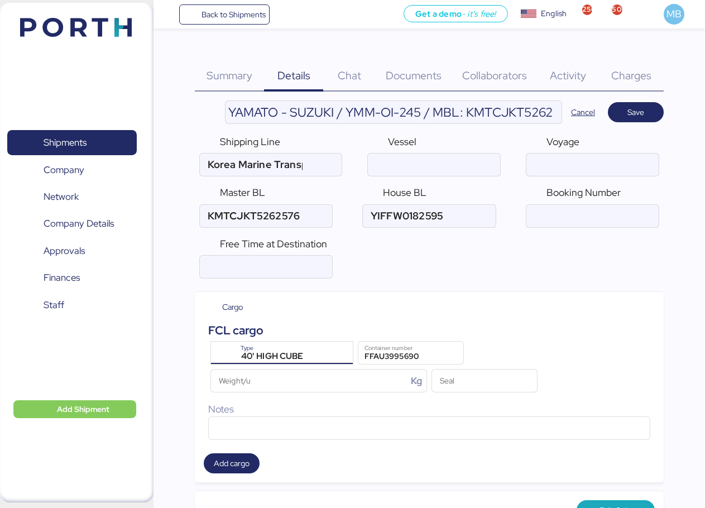
click at [643, 113] on span "Save" at bounding box center [635, 111] width 17 height 13
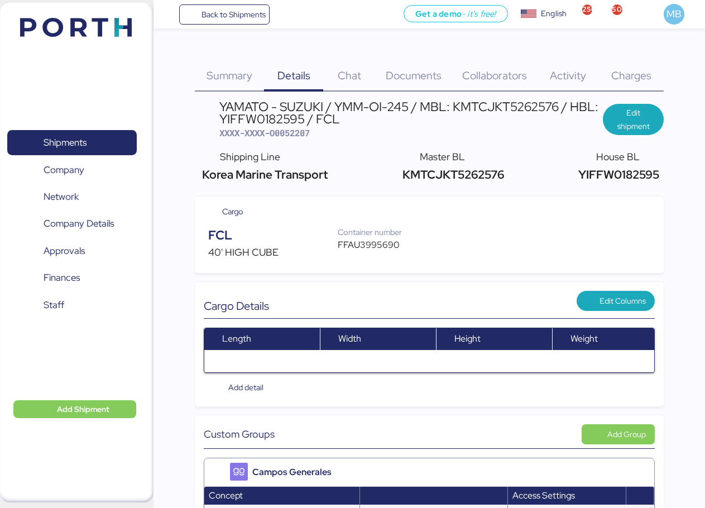
click at [422, 70] on span "Documents" at bounding box center [413, 75] width 56 height 15
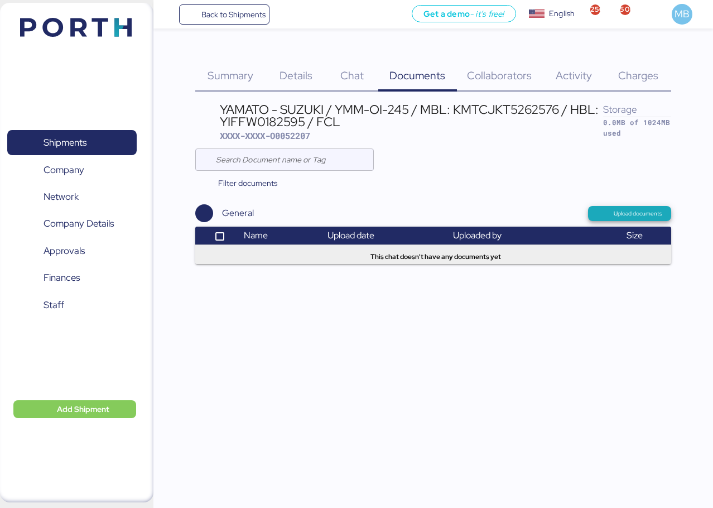
click at [626, 206] on span "Upload documents" at bounding box center [629, 213] width 83 height 15
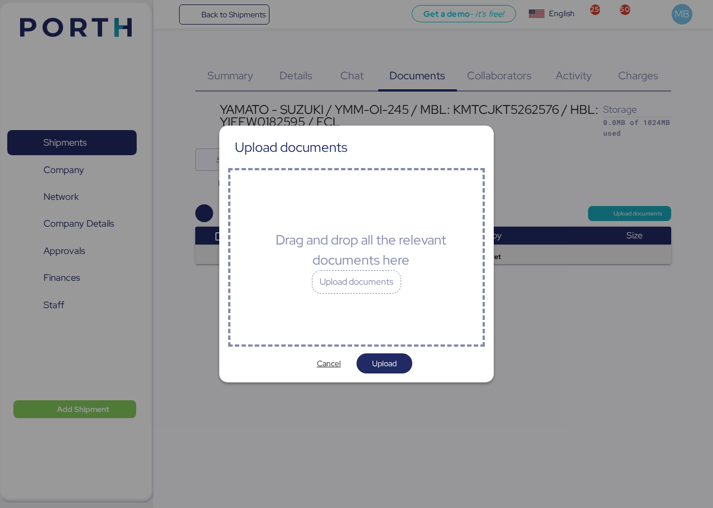
click at [372, 289] on div "Upload documents" at bounding box center [356, 281] width 89 height 23
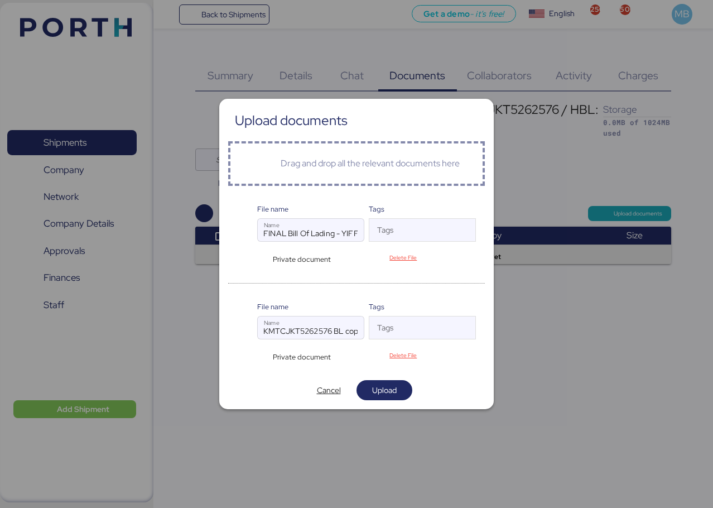
click at [396, 385] on span "Upload" at bounding box center [384, 389] width 25 height 13
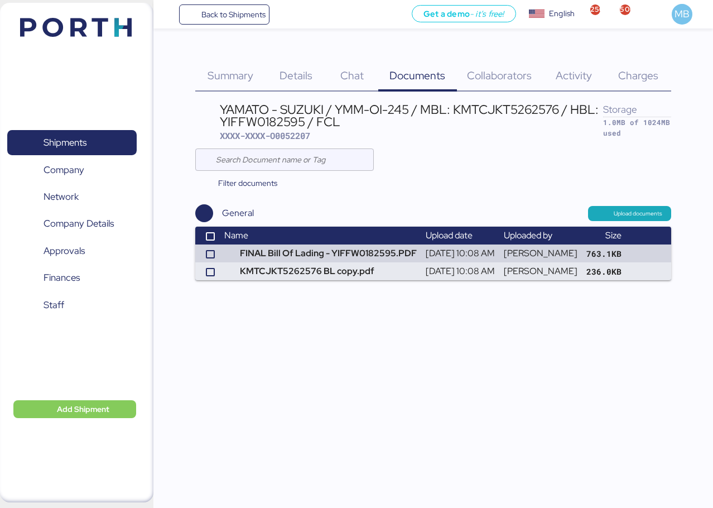
click at [300, 76] on span "Details" at bounding box center [295, 75] width 33 height 15
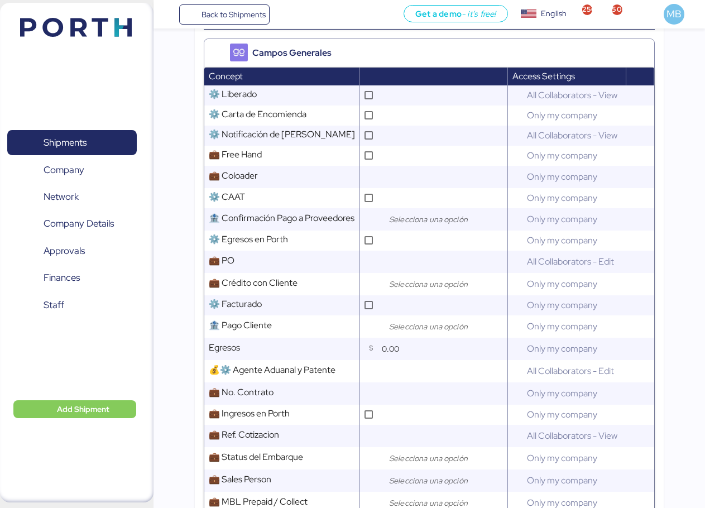
scroll to position [446, 0]
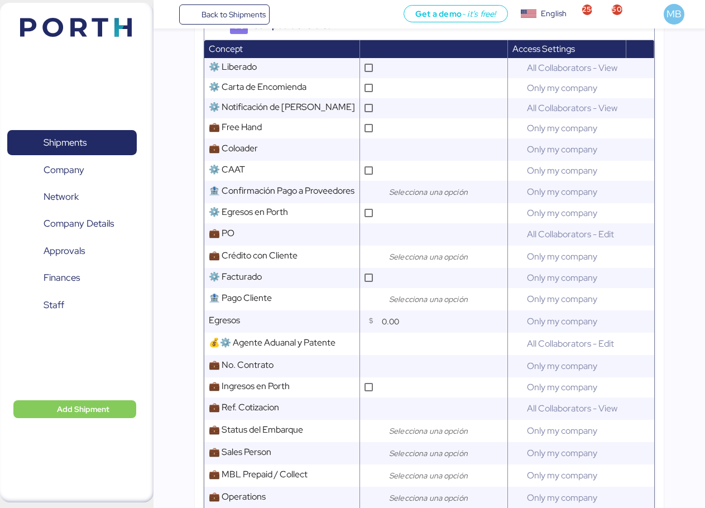
click at [411, 263] on input "search" at bounding box center [445, 256] width 117 height 13
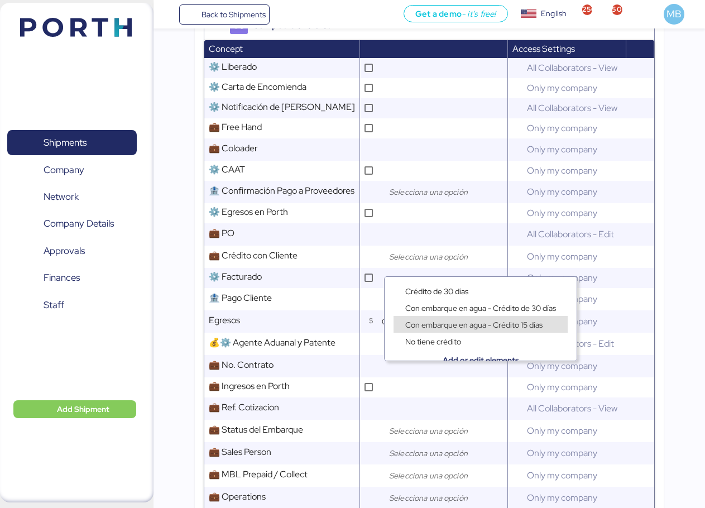
click at [444, 321] on span "Con embarque en agua - Crédito 15 días" at bounding box center [473, 325] width 137 height 10
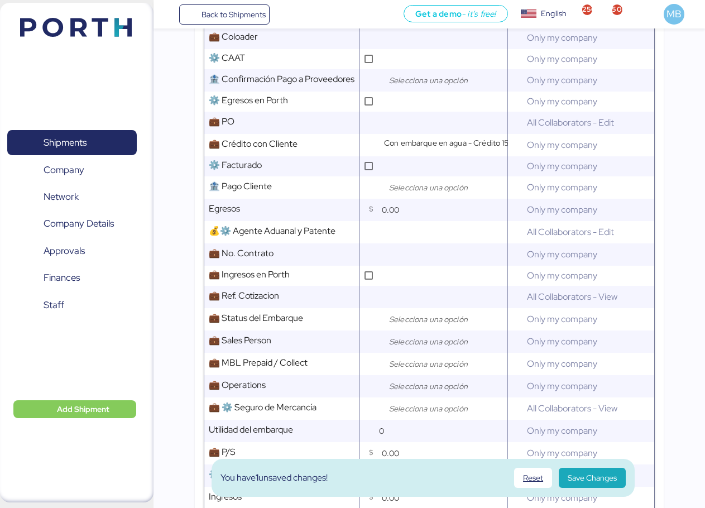
scroll to position [669, 0]
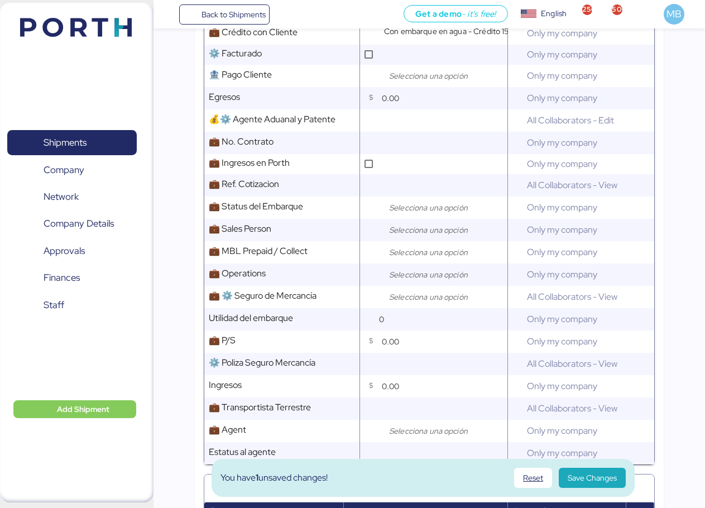
click at [414, 219] on div at bounding box center [442, 207] width 123 height 22
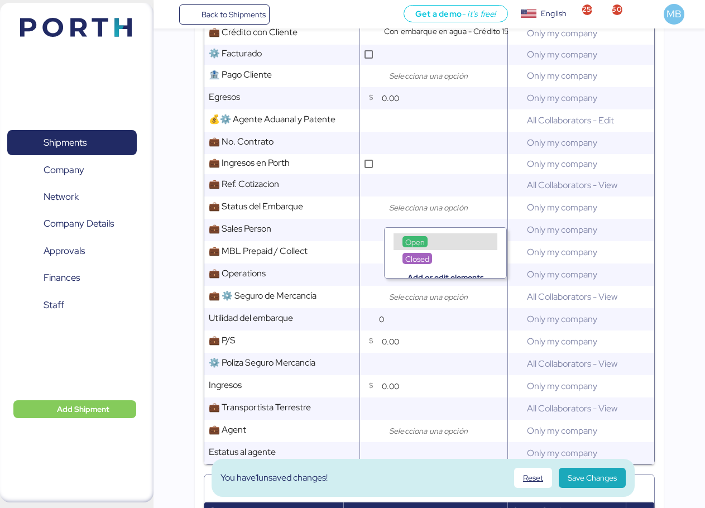
click at [416, 242] on span "Open" at bounding box center [415, 242] width 20 height 10
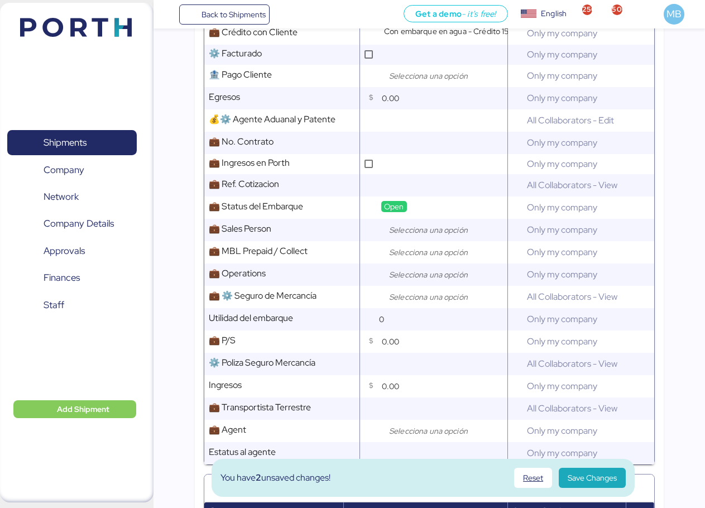
click at [404, 237] on input "search" at bounding box center [445, 229] width 117 height 13
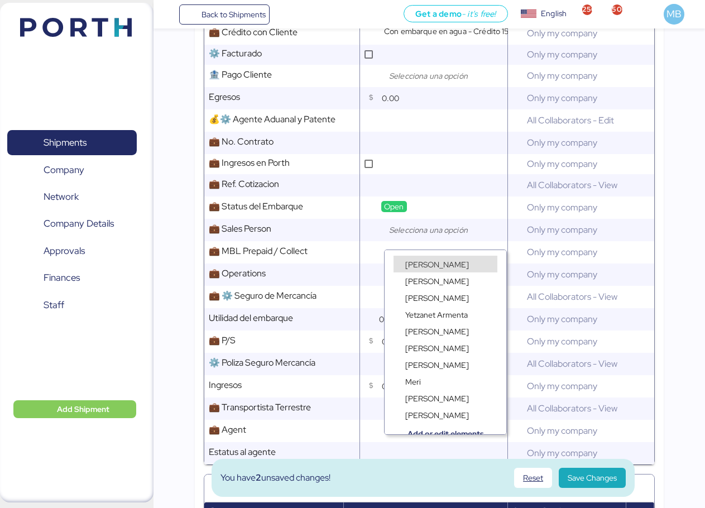
click at [419, 261] on span "[PERSON_NAME]" at bounding box center [437, 264] width 64 height 10
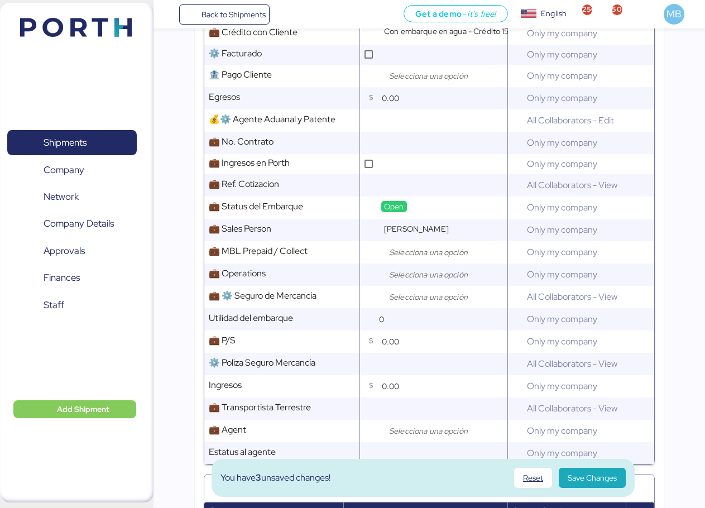
click at [411, 259] on input "search" at bounding box center [445, 251] width 117 height 13
click at [428, 281] on div "Prepaid" at bounding box center [418, 286] width 32 height 11
click at [418, 277] on input "search" at bounding box center [445, 274] width 117 height 13
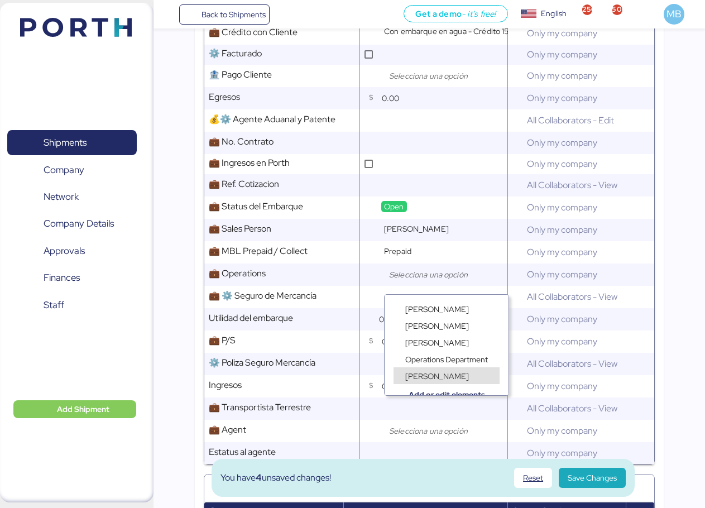
click at [446, 374] on span "[PERSON_NAME]" at bounding box center [437, 376] width 64 height 10
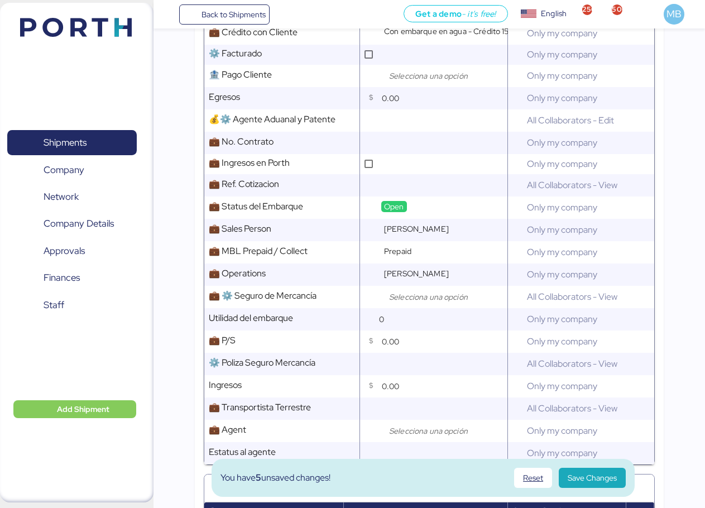
click at [402, 303] on input "search" at bounding box center [445, 296] width 117 height 13
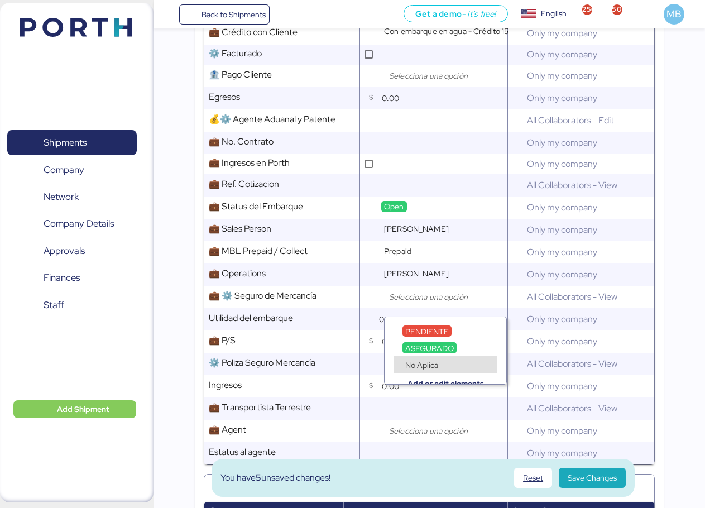
click at [422, 364] on span "No Aplica" at bounding box center [421, 365] width 33 height 10
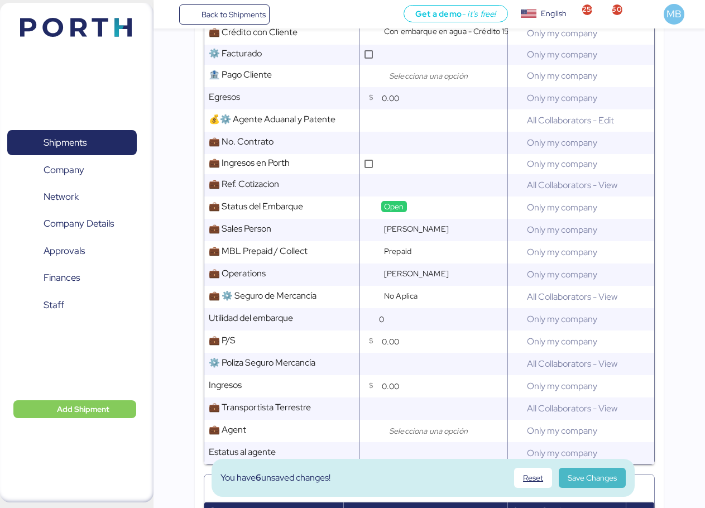
click at [581, 474] on span "Save Changes" at bounding box center [591, 477] width 49 height 13
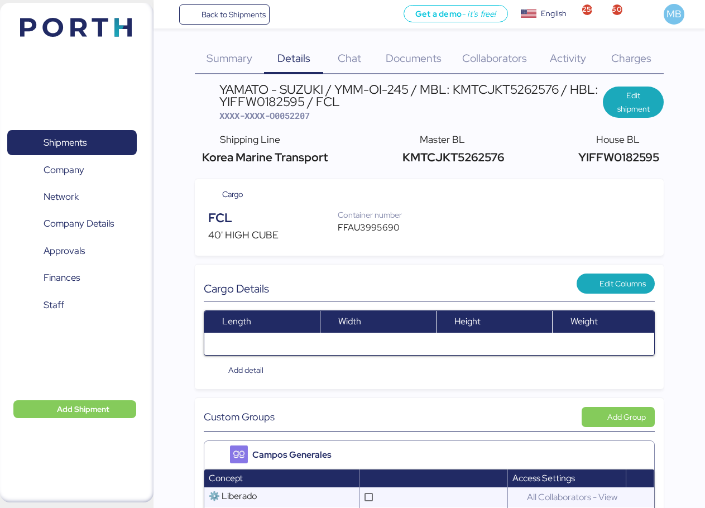
scroll to position [0, 0]
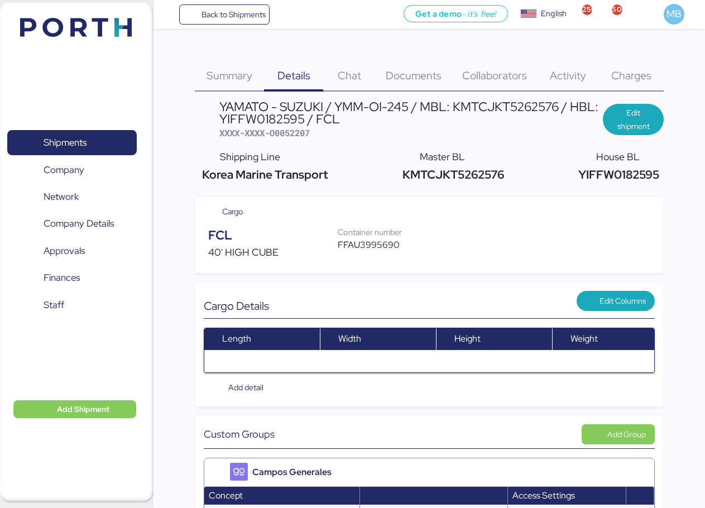
click at [413, 75] on span "Documents" at bounding box center [413, 75] width 56 height 15
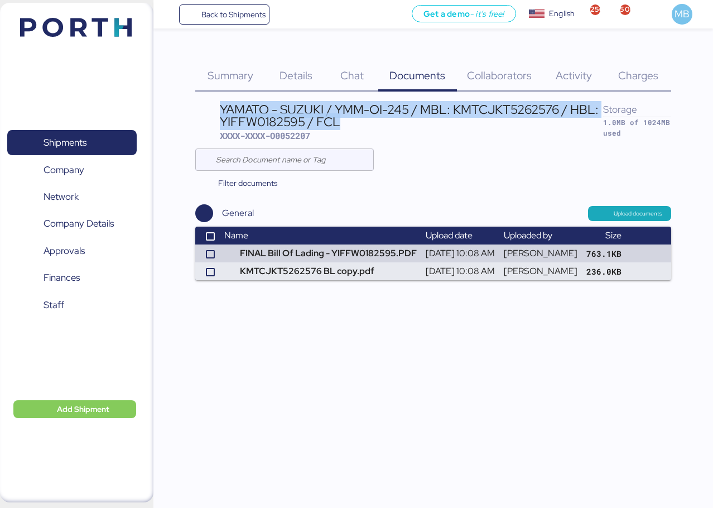
drag, startPoint x: 345, startPoint y: 123, endPoint x: 220, endPoint y: 107, distance: 126.5
click at [220, 107] on div "YAMATO - SUZUKI / YMM-OI-245 / MBL: KMTCJKT5262576 / HBL: YIFFW0182595 / FCL" at bounding box center [411, 115] width 383 height 25
copy div "YAMATO - SUZUKI / YMM-OI-245 / MBL: KMTCJKT5262576 / HBL: YIFFW0182595 / FCL"
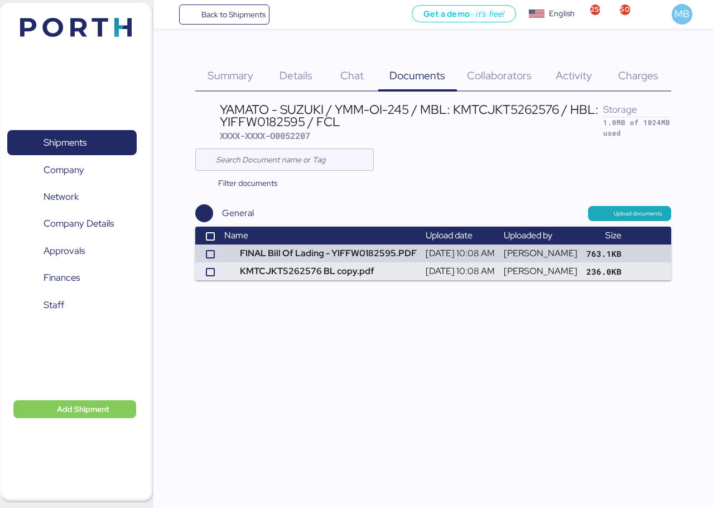
click at [296, 132] on span "XXXX-XXXX-O0052207" at bounding box center [265, 135] width 90 height 11
copy span "O0052207"
click at [302, 74] on span "Details" at bounding box center [295, 75] width 33 height 15
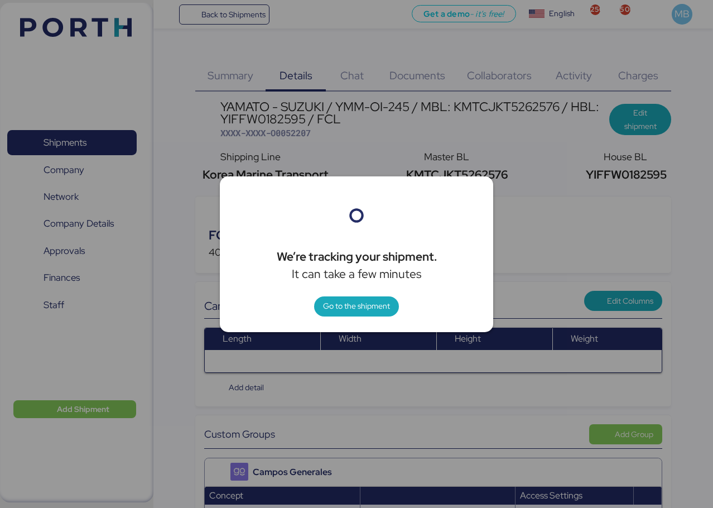
click at [348, 303] on span "Go to the shipment" at bounding box center [356, 305] width 67 height 13
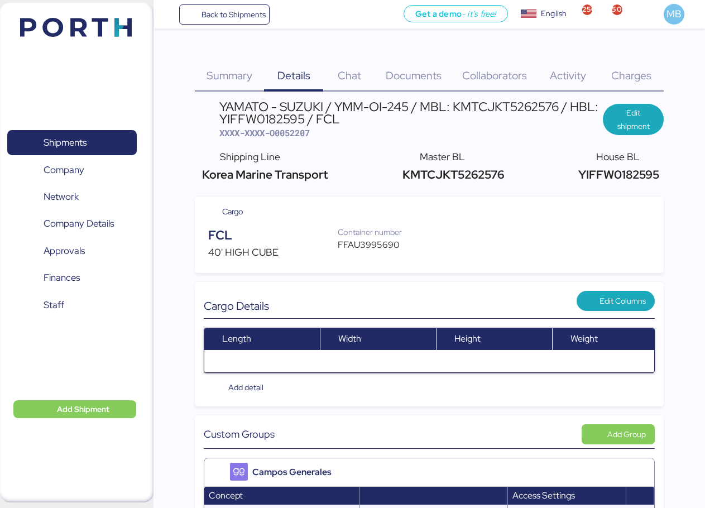
click at [355, 245] on div "FFAU3995690" at bounding box center [376, 244] width 76 height 13
click at [298, 133] on span "XXXX-XXXX-O0052207" at bounding box center [264, 132] width 90 height 11
click at [293, 136] on span "XXXX-XXXX-O0052207" at bounding box center [264, 132] width 90 height 11
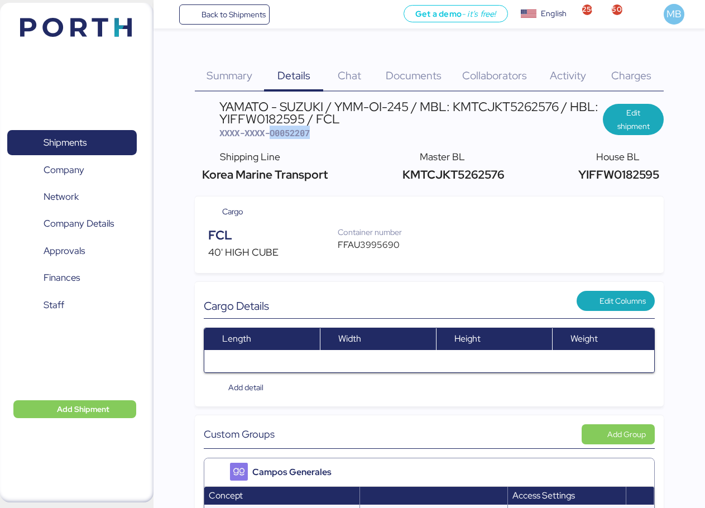
click at [293, 136] on span "XXXX-XXXX-O0052207" at bounding box center [264, 132] width 90 height 11
